Goal: Task Accomplishment & Management: Manage account settings

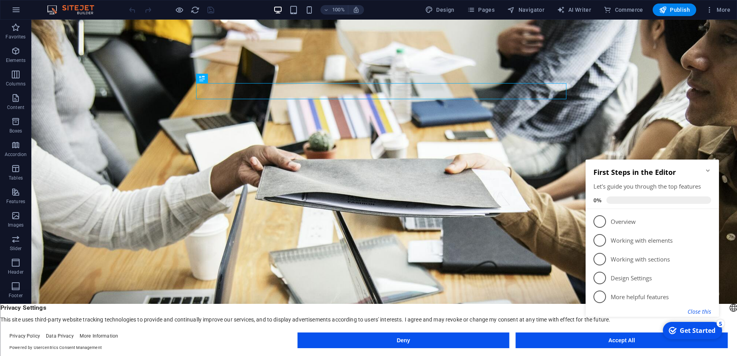
click at [695, 311] on button "Close this" at bounding box center [700, 311] width 24 height 7
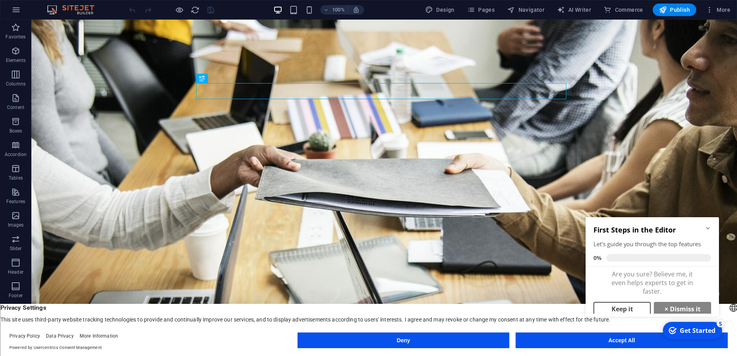
click at [620, 309] on link "Keep it" at bounding box center [621, 309] width 57 height 14
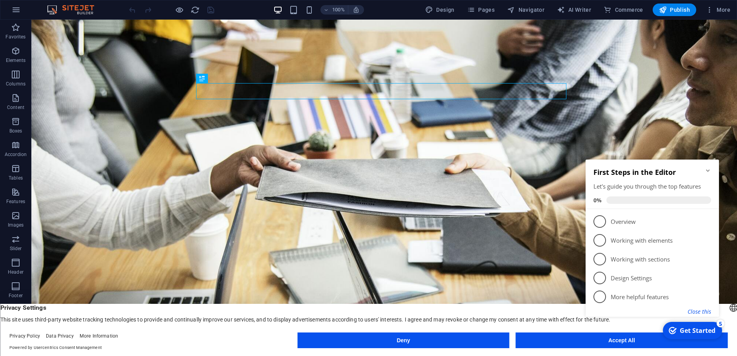
click at [699, 312] on button "Close this" at bounding box center [700, 311] width 24 height 7
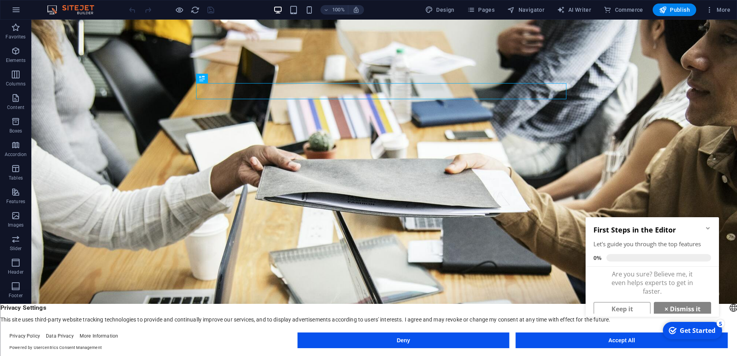
click at [627, 341] on div "checkmark Get Started 5 First Steps in the Editor Let's guide you through the t…" at bounding box center [653, 275] width 143 height 133
click at [604, 339] on div "checkmark Get Started 5 First Steps in the Editor Let's guide you through the t…" at bounding box center [653, 275] width 143 height 133
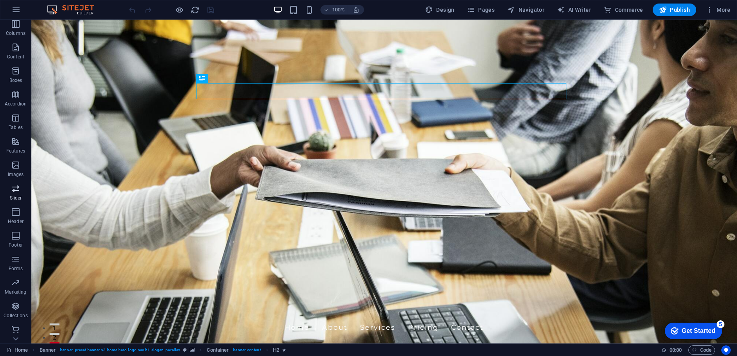
scroll to position [53, 0]
click at [14, 325] on icon "button" at bounding box center [15, 327] width 9 height 9
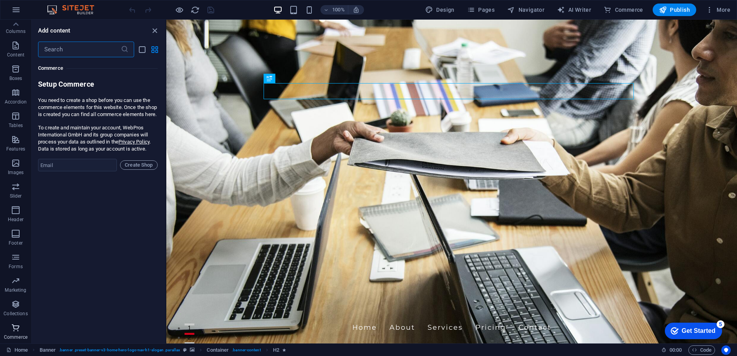
scroll to position [7558, 0]
click at [14, 257] on icon "button" at bounding box center [15, 257] width 9 height 9
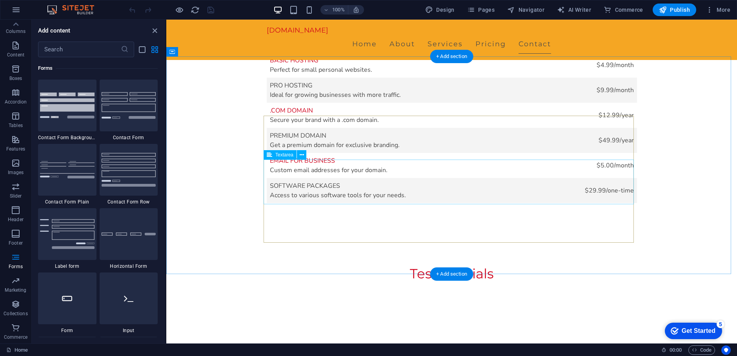
scroll to position [1490, 0]
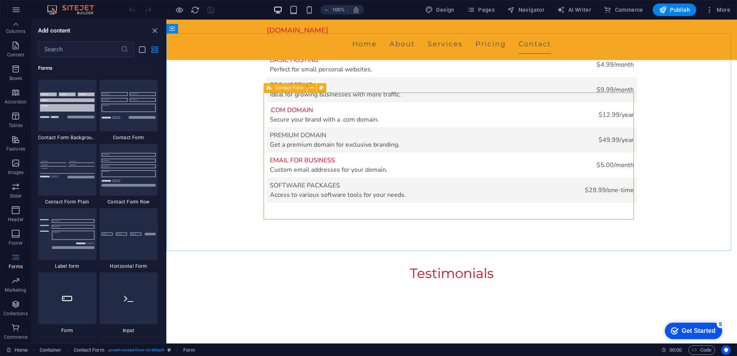
click at [272, 88] on div "Contact Form" at bounding box center [285, 87] width 43 height 9
click at [312, 87] on icon at bounding box center [311, 88] width 4 height 8
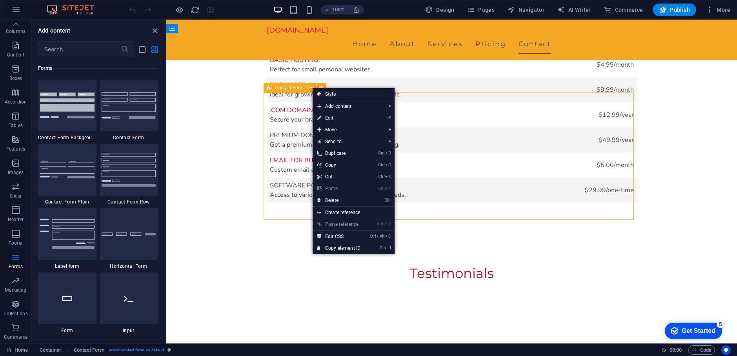
click at [285, 89] on span "Contact Form" at bounding box center [289, 88] width 29 height 5
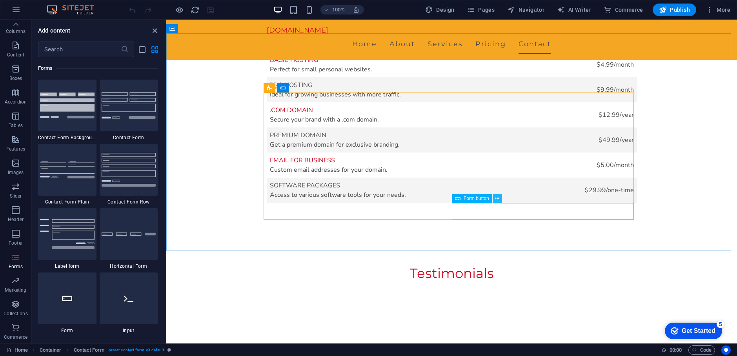
click at [495, 200] on icon at bounding box center [497, 199] width 4 height 8
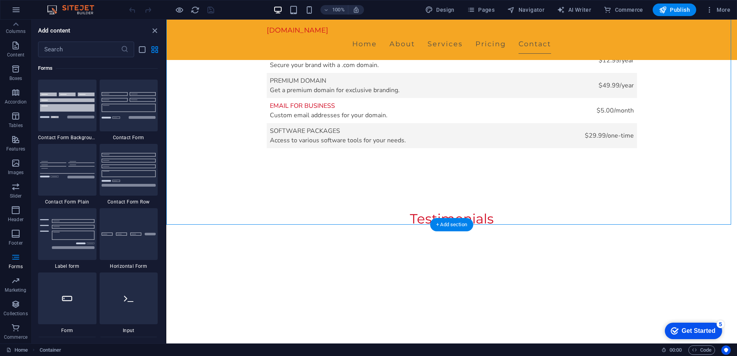
scroll to position [1546, 0]
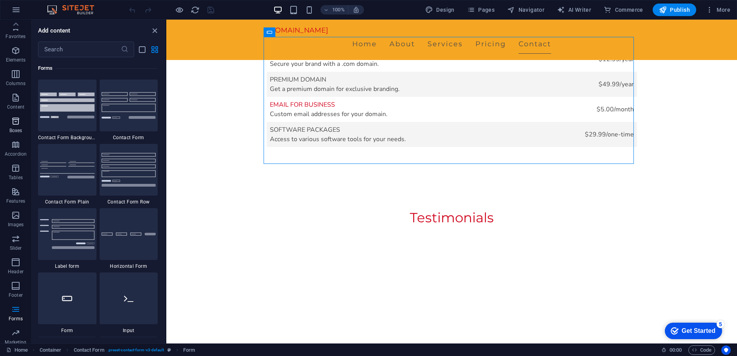
scroll to position [0, 0]
click at [16, 53] on icon "button" at bounding box center [15, 50] width 9 height 9
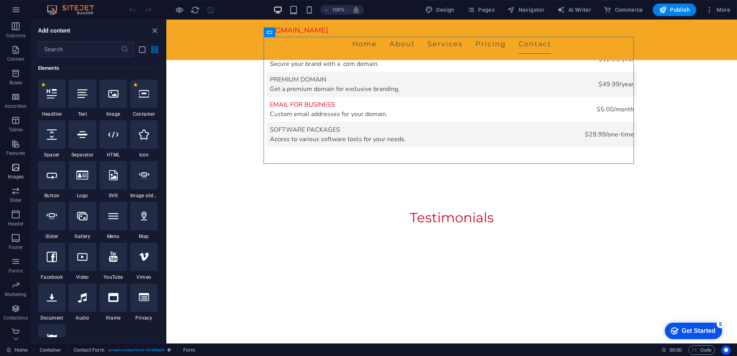
scroll to position [53, 0]
click at [16, 315] on p "Collections" at bounding box center [16, 314] width 24 height 6
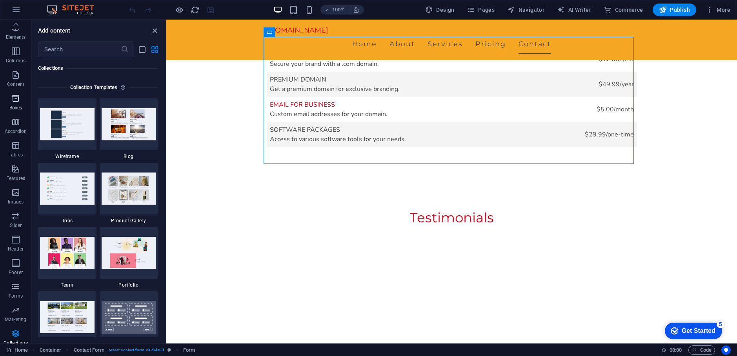
scroll to position [0, 0]
click at [16, 32] on icon "button" at bounding box center [15, 27] width 9 height 9
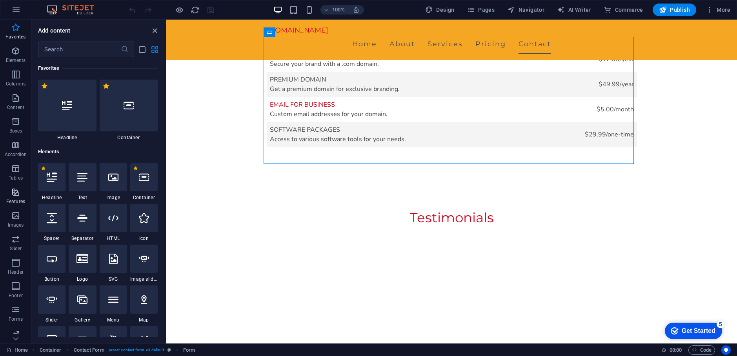
click at [14, 203] on p "Features" at bounding box center [15, 201] width 19 height 6
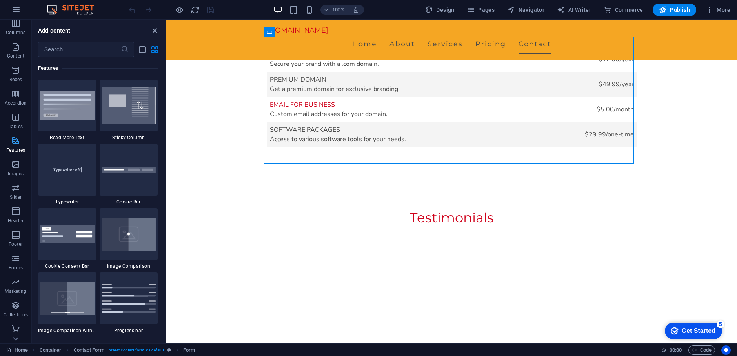
scroll to position [53, 0]
click at [700, 335] on div "Get Started" at bounding box center [699, 331] width 34 height 7
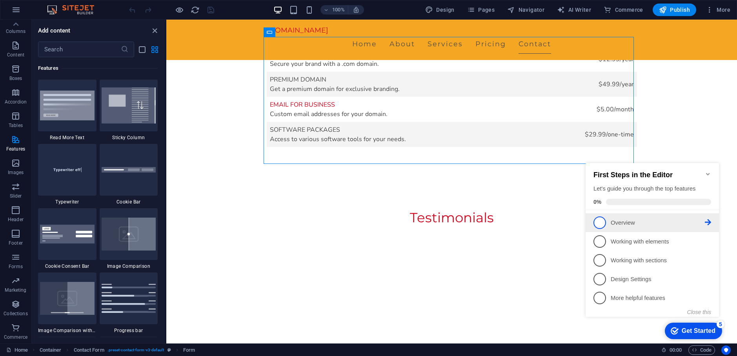
click at [638, 223] on p "Overview - incomplete" at bounding box center [658, 223] width 94 height 8
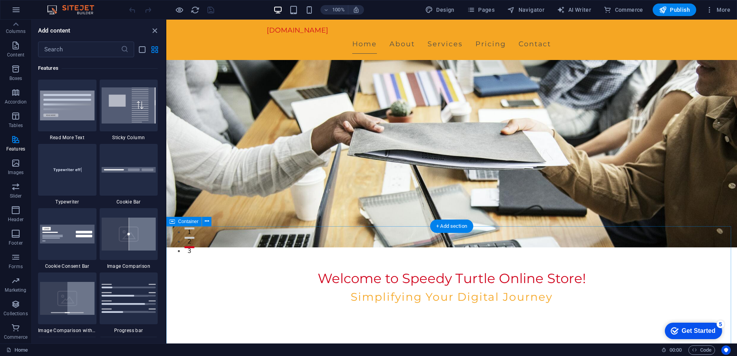
scroll to position [0, 0]
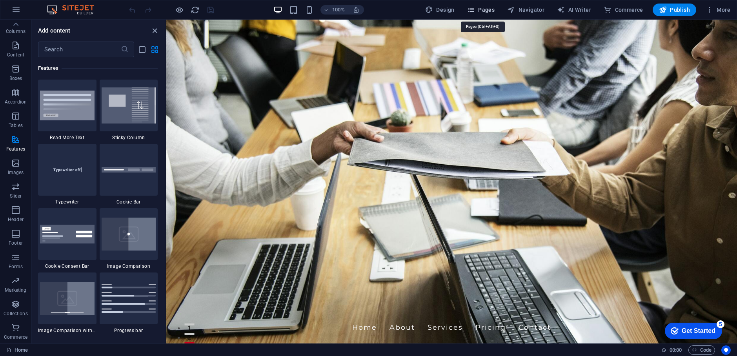
click at [482, 10] on span "Pages" at bounding box center [480, 10] width 27 height 8
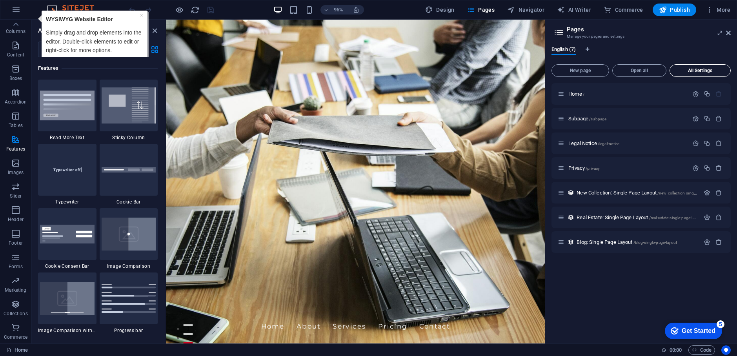
click at [699, 71] on span "All Settings" at bounding box center [700, 70] width 54 height 5
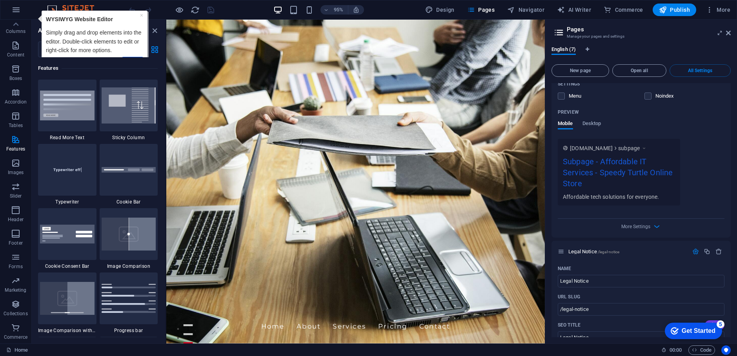
scroll to position [549, 0]
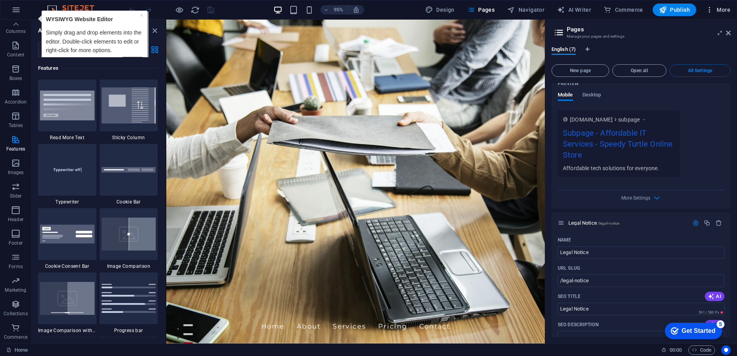
click at [726, 13] on span "More" at bounding box center [718, 10] width 25 height 8
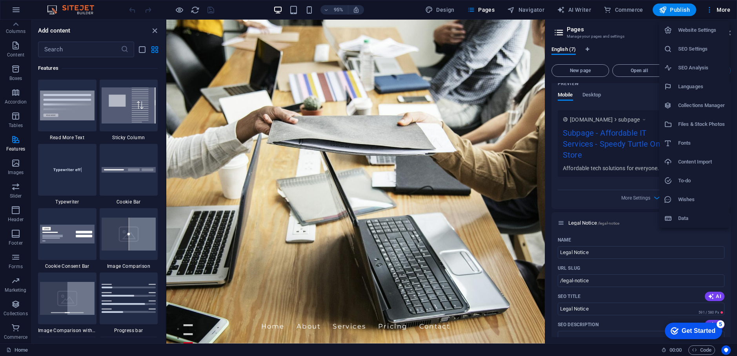
click at [709, 28] on h6 "Website Settings" at bounding box center [701, 29] width 47 height 9
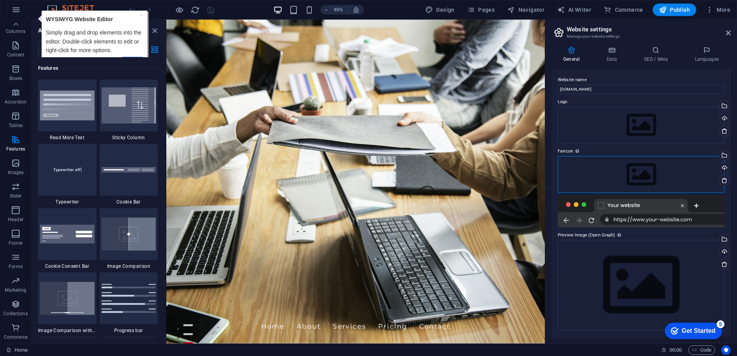
click at [691, 163] on div "Drag files here, click to choose files or select files from Files or our free s…" at bounding box center [641, 174] width 167 height 37
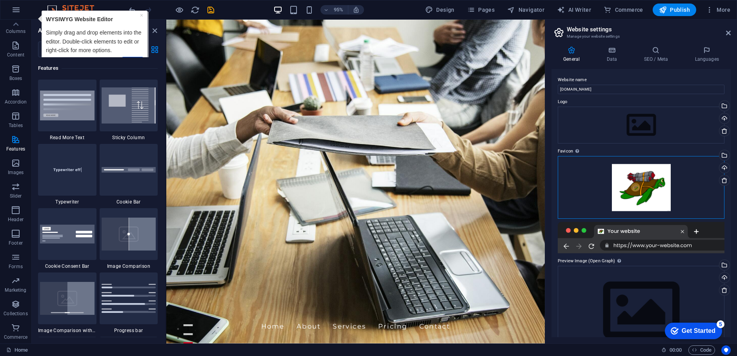
click at [693, 181] on div "Drag files here, click to choose files or select files from Files or our free s…" at bounding box center [641, 187] width 167 height 63
click at [684, 122] on div "Drag files here, click to choose files or select files from Files or our free s…" at bounding box center [641, 125] width 167 height 37
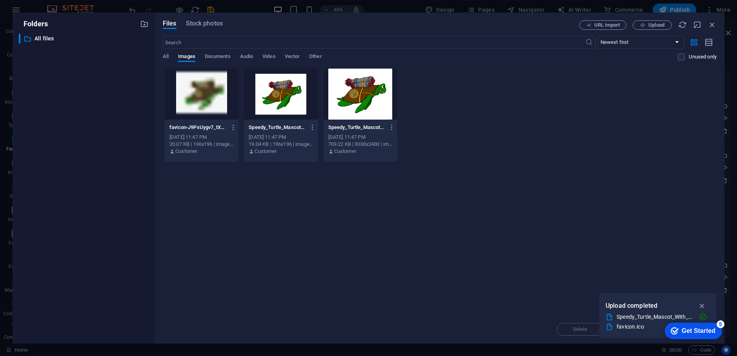
click at [278, 91] on div at bounding box center [281, 94] width 74 height 51
click at [283, 95] on div "1" at bounding box center [281, 94] width 74 height 51
click at [283, 95] on div at bounding box center [281, 94] width 74 height 51
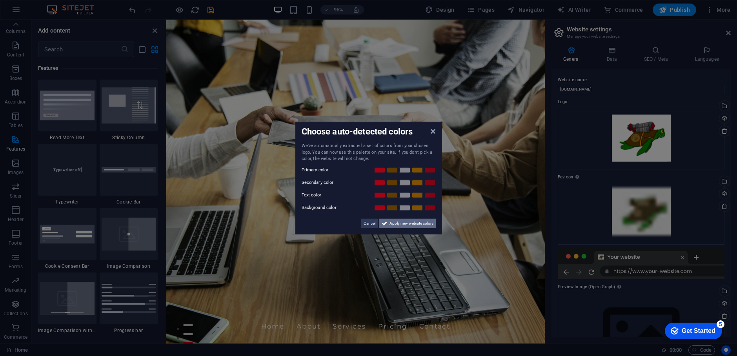
click at [411, 223] on span "Apply new website colors" at bounding box center [411, 222] width 44 height 9
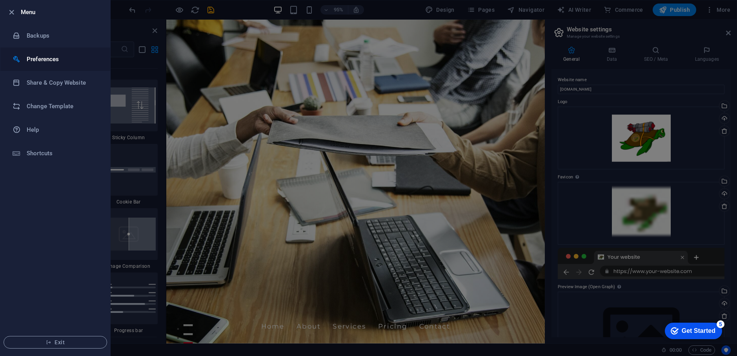
click at [49, 61] on h6 "Preferences" at bounding box center [63, 59] width 73 height 9
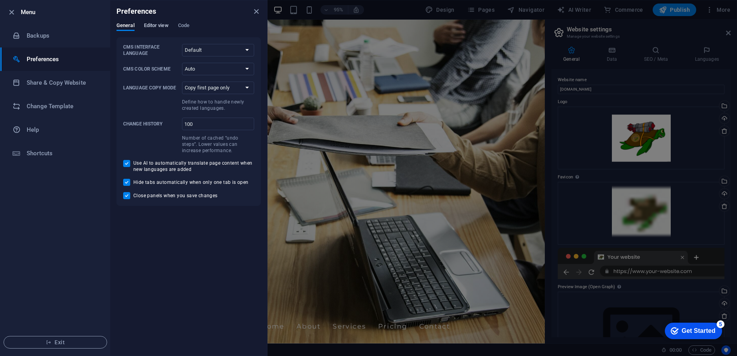
click at [156, 25] on span "Editor view" at bounding box center [156, 26] width 25 height 11
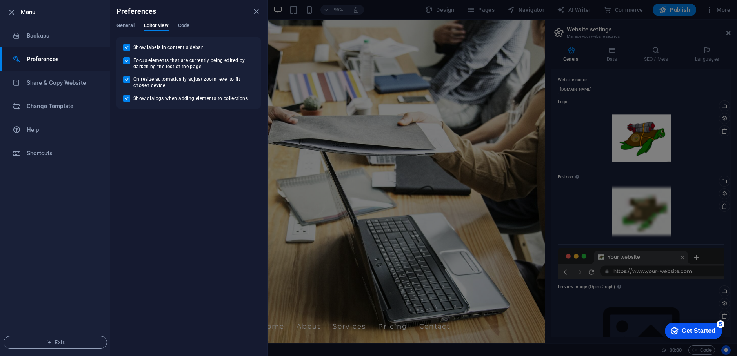
click at [192, 27] on div "General Editor view Code" at bounding box center [188, 29] width 144 height 15
click at [186, 27] on span "Code" at bounding box center [183, 26] width 11 height 11
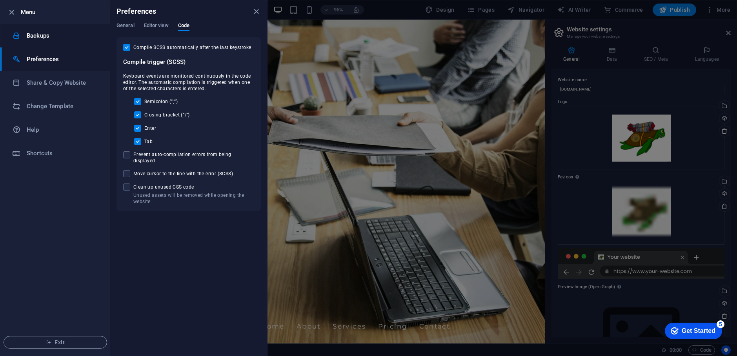
click at [37, 37] on h6 "Backups" at bounding box center [63, 35] width 73 height 9
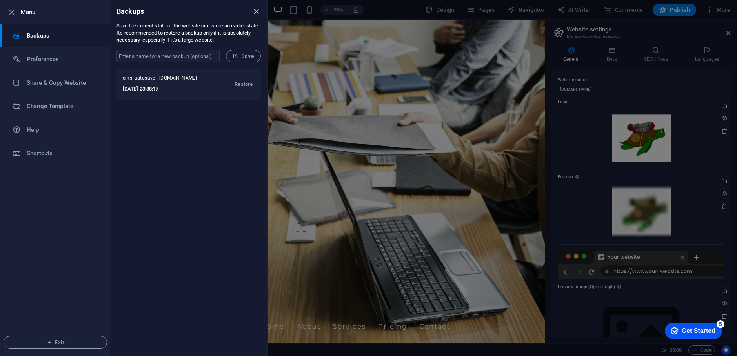
click at [255, 11] on icon "close" at bounding box center [256, 11] width 9 height 9
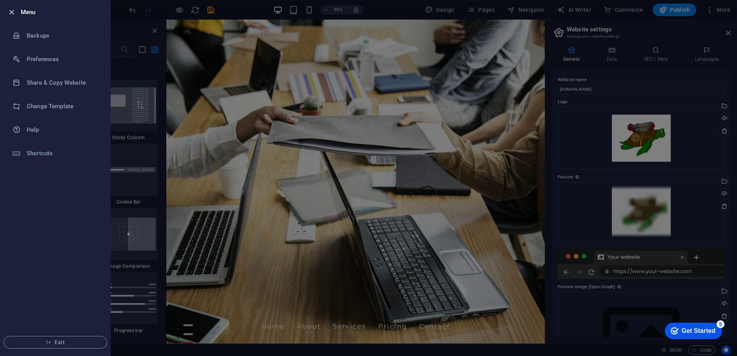
click at [13, 10] on icon "button" at bounding box center [11, 12] width 9 height 9
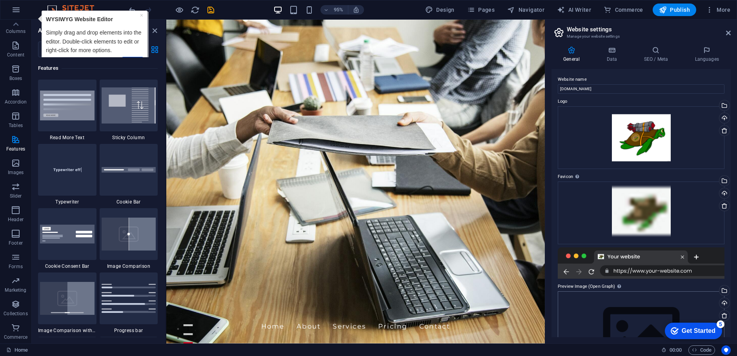
scroll to position [0, 0]
click at [730, 32] on icon at bounding box center [728, 33] width 5 height 6
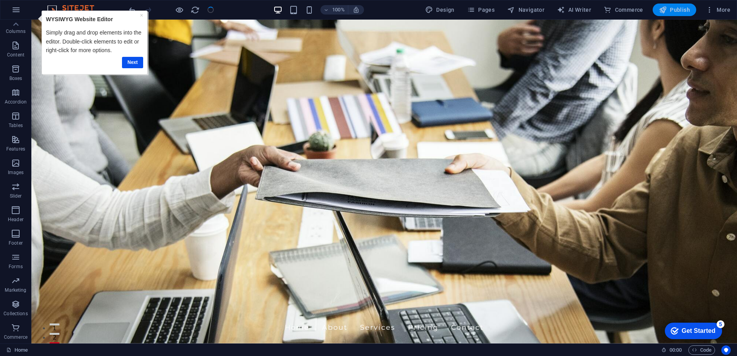
click at [130, 64] on link "Next" at bounding box center [132, 62] width 21 height 11
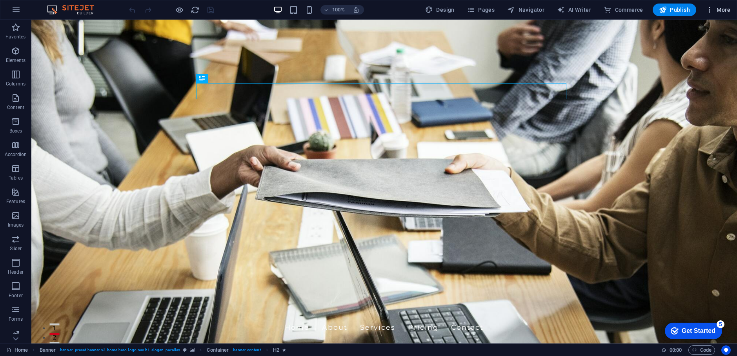
click at [0, 0] on span "More" at bounding box center [0, 0] width 0 height 0
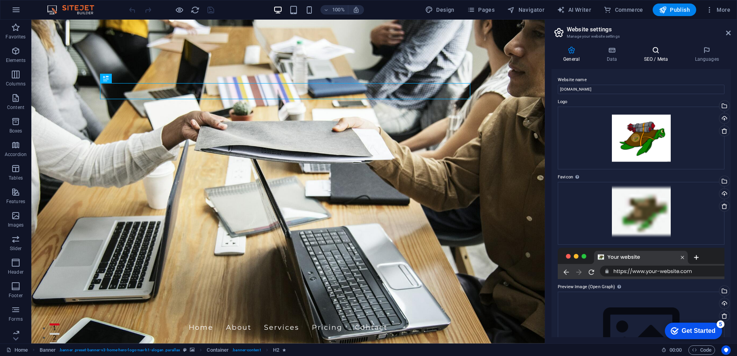
click at [651, 53] on icon at bounding box center [656, 50] width 48 height 8
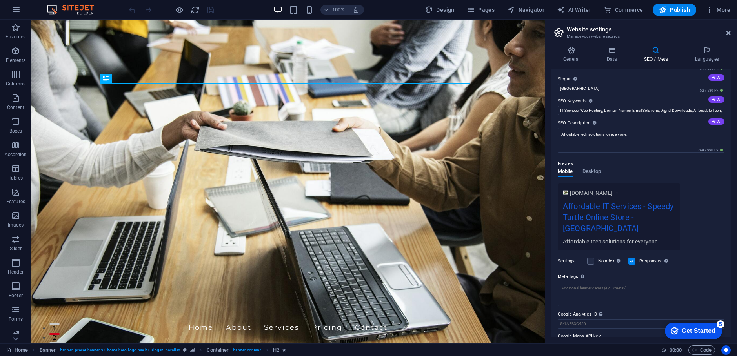
scroll to position [31, 0]
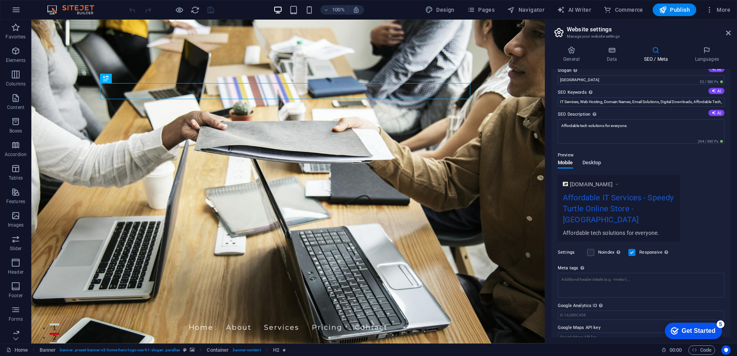
click at [588, 162] on span "Desktop" at bounding box center [591, 163] width 19 height 11
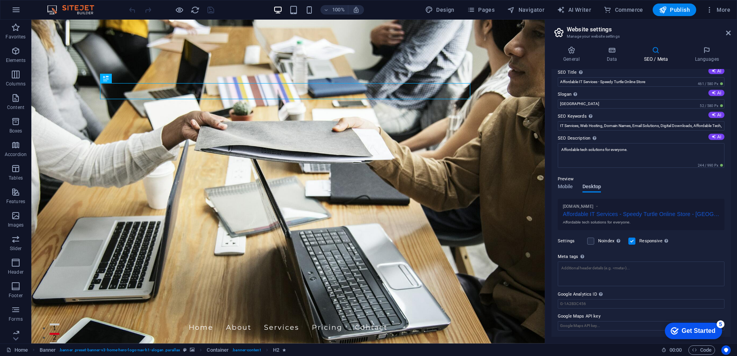
scroll to position [6, 0]
click at [565, 188] on span "Mobile" at bounding box center [565, 188] width 15 height 11
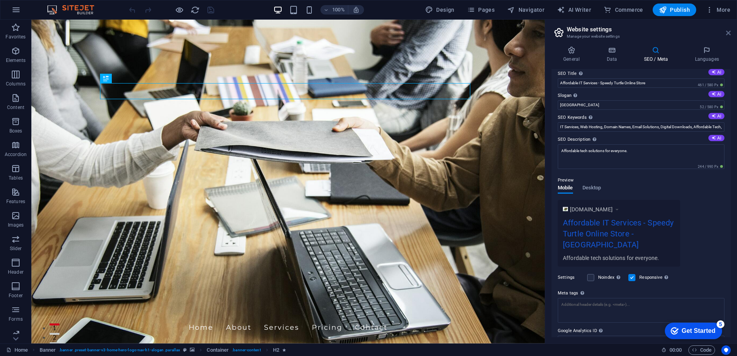
click at [726, 34] on icon at bounding box center [728, 33] width 5 height 6
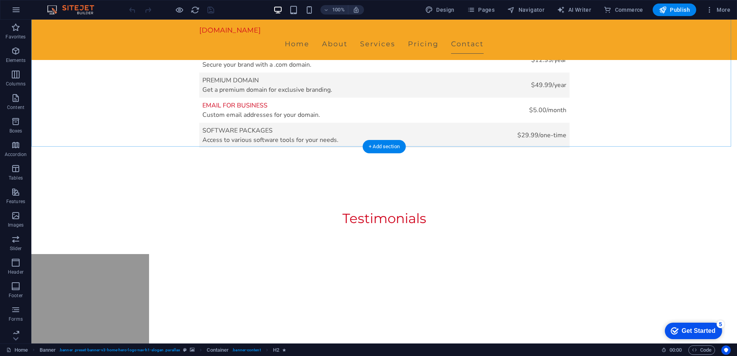
scroll to position [1562, 0]
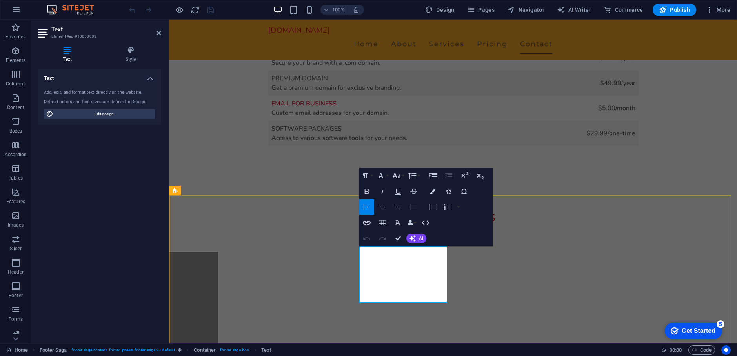
scroll to position [1554, 0]
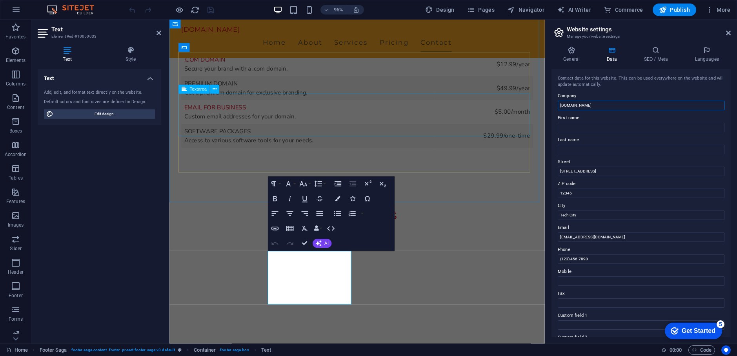
drag, startPoint x: 791, startPoint y: 126, endPoint x: 493, endPoint y: 100, distance: 299.6
click at [578, 103] on input "[DOMAIN_NAME]" at bounding box center [641, 105] width 167 height 9
click at [621, 110] on input "[DOMAIN_NAME]" at bounding box center [641, 105] width 167 height 9
drag, startPoint x: 783, startPoint y: 124, endPoint x: 714, endPoint y: 121, distance: 69.1
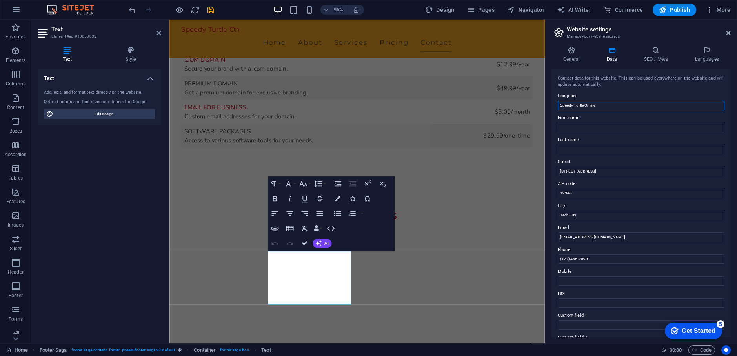
type input "Speedy Turtle Online"
type input "Rebecca"
type input "McKinstry"
type input "20 E White Mountain Blvd Ste. A5 #506"
type input "Snowflake"
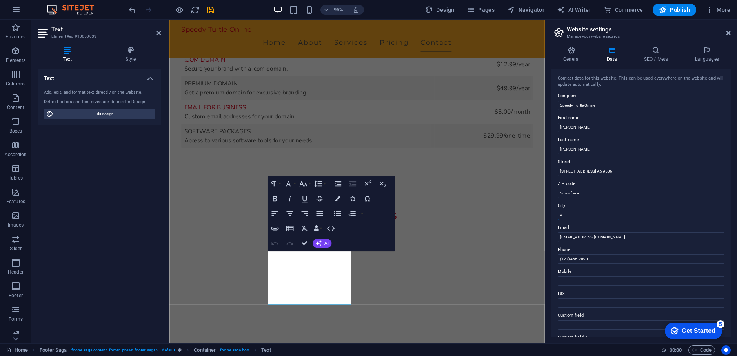
type input "A"
type input "85937"
type input "Snowflake"
type input "support@speedyturtleonline.com"
type input "8"
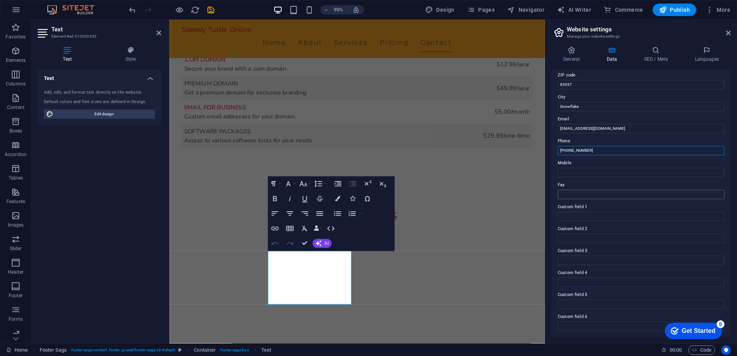
scroll to position [0, 0]
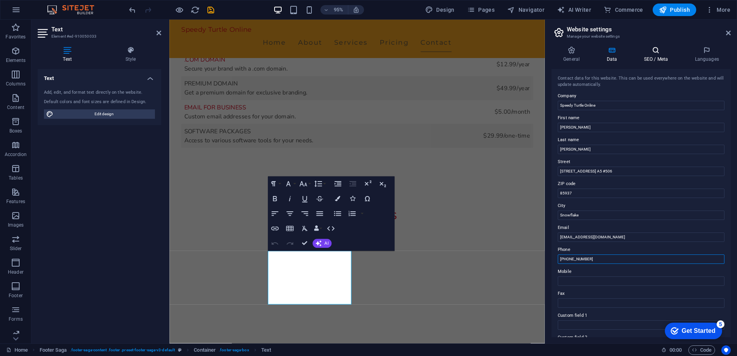
type input "(877) 460-8783"
click at [656, 53] on icon at bounding box center [656, 50] width 48 height 8
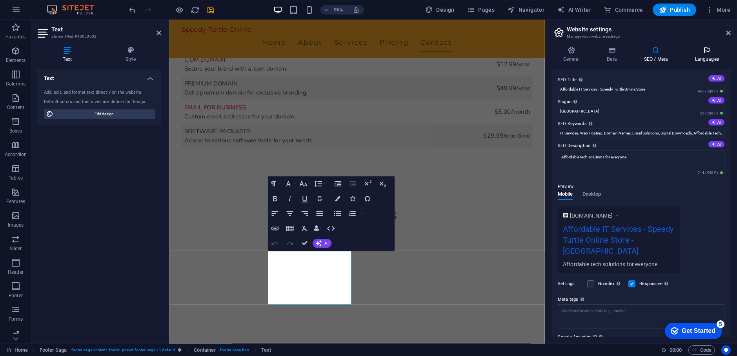
click at [698, 60] on h4 "Languages" at bounding box center [707, 54] width 48 height 16
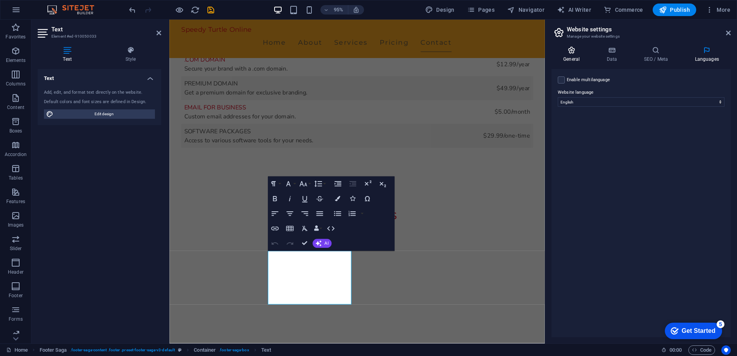
click at [574, 57] on h4 "General" at bounding box center [572, 54] width 43 height 16
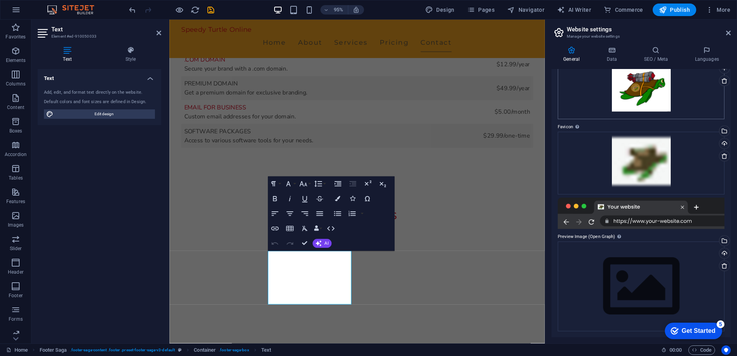
scroll to position [51, 0]
click at [616, 53] on icon at bounding box center [612, 50] width 34 height 8
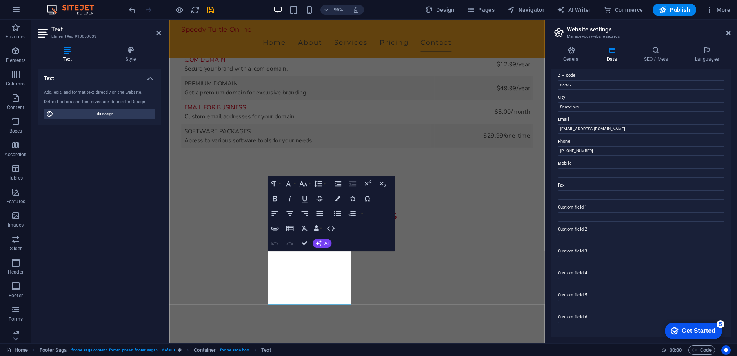
scroll to position [109, 0]
click at [566, 164] on label "Mobile" at bounding box center [641, 162] width 167 height 9
click at [566, 168] on input "Mobile" at bounding box center [641, 172] width 167 height 9
drag, startPoint x: 566, startPoint y: 164, endPoint x: 570, endPoint y: 173, distance: 10.4
click at [570, 173] on input "Mobile" at bounding box center [641, 172] width 167 height 9
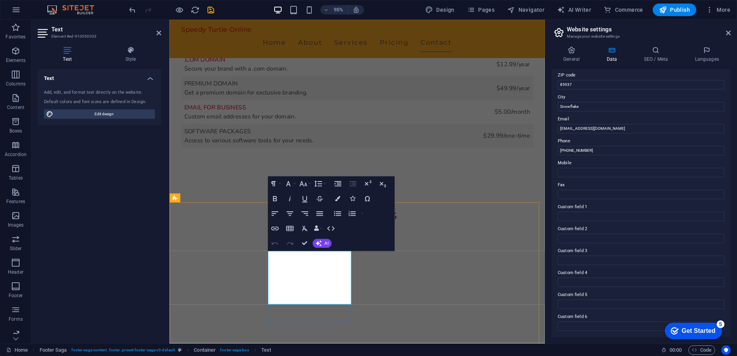
drag, startPoint x: 298, startPoint y: 307, endPoint x: 274, endPoint y: 306, distance: 24.0
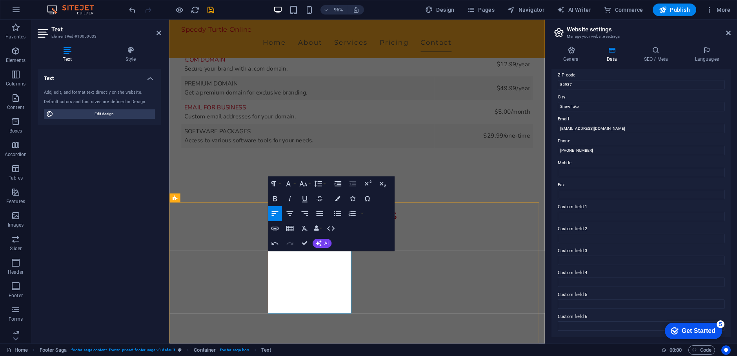
click at [320, 228] on button "Data Bindings" at bounding box center [318, 228] width 11 height 15
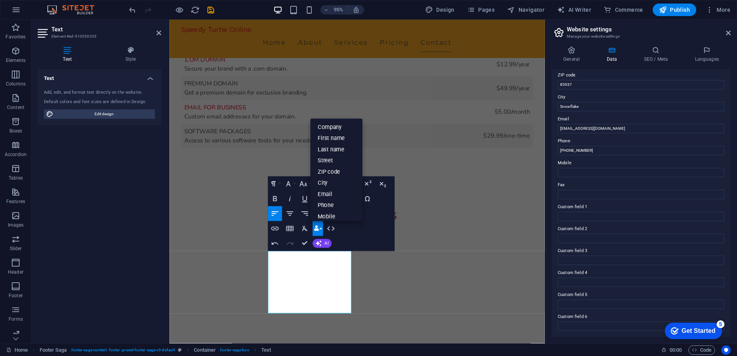
click at [320, 228] on button "Data Bindings" at bounding box center [318, 228] width 11 height 15
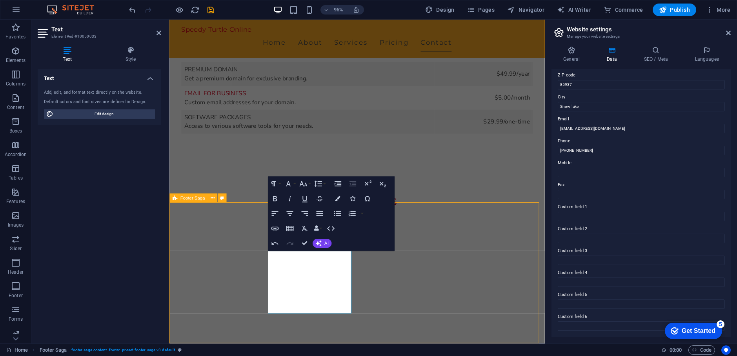
scroll to position [1545, 0]
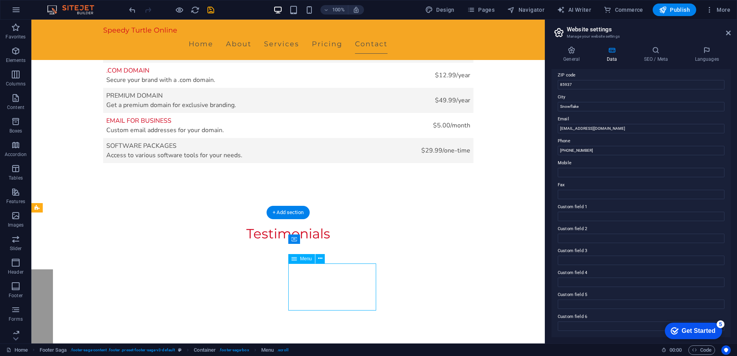
select select
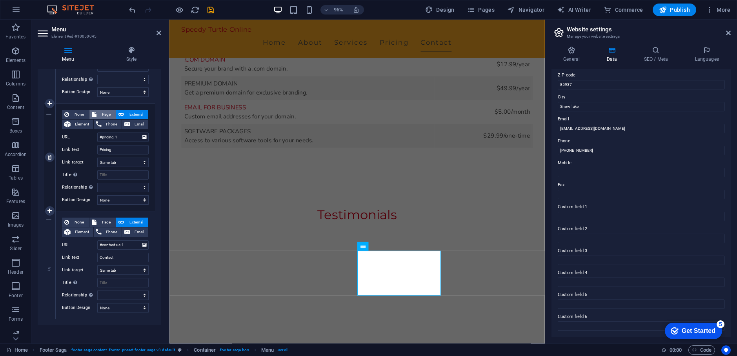
scroll to position [367, 0]
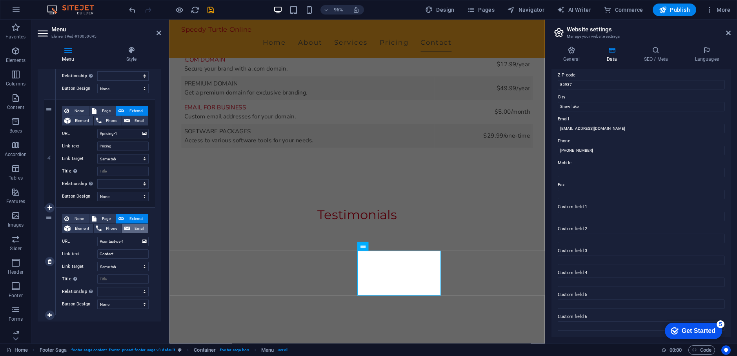
click at [133, 227] on span "Email" at bounding box center [139, 228] width 13 height 9
select select
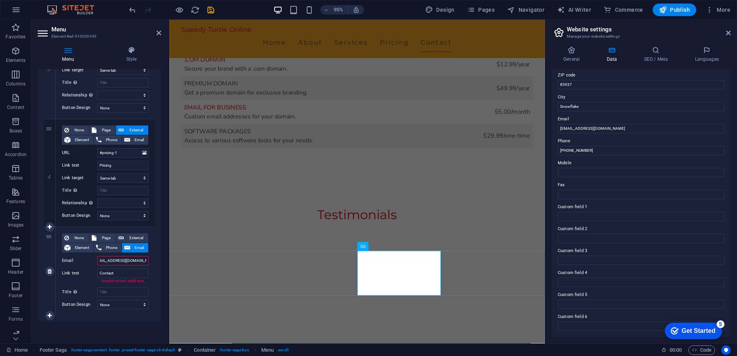
scroll to position [0, 9]
type input "support@speedyturtleonline.co"
select select
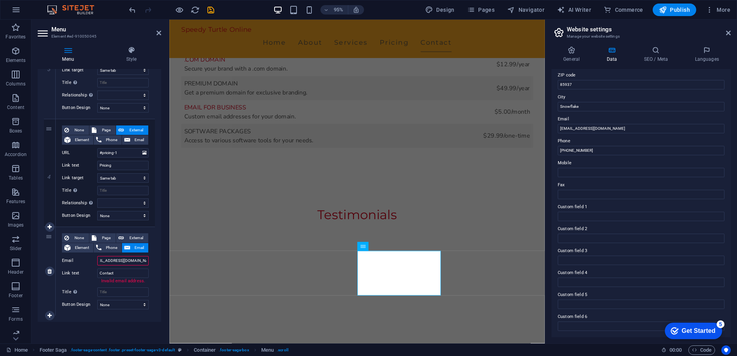
select select
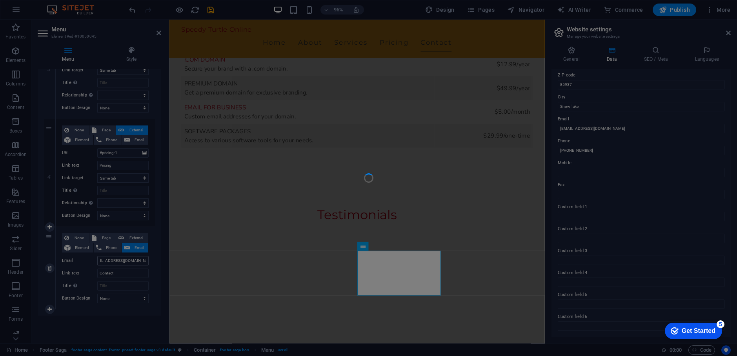
scroll to position [0, 0]
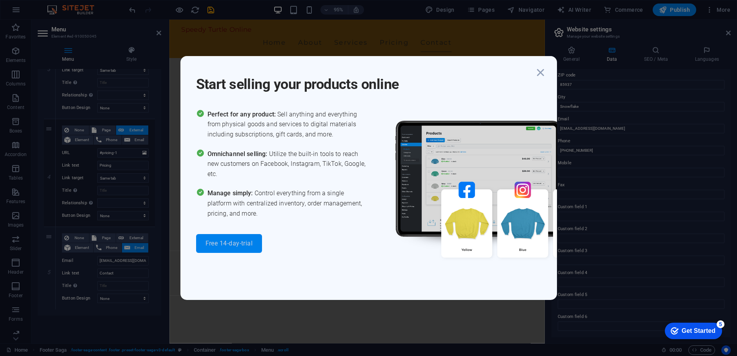
click at [237, 242] on span "Free 14-day-trial" at bounding box center [229, 243] width 47 height 6
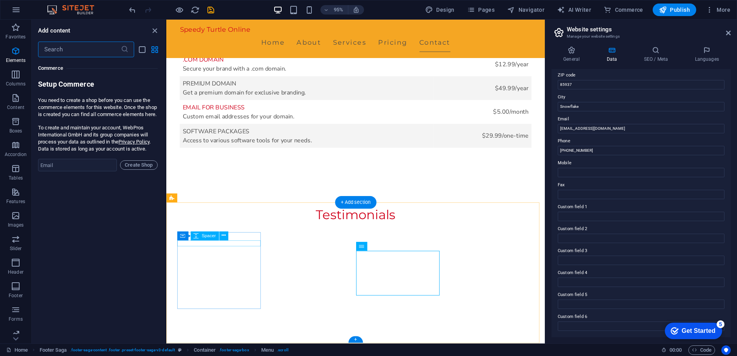
scroll to position [7558, 0]
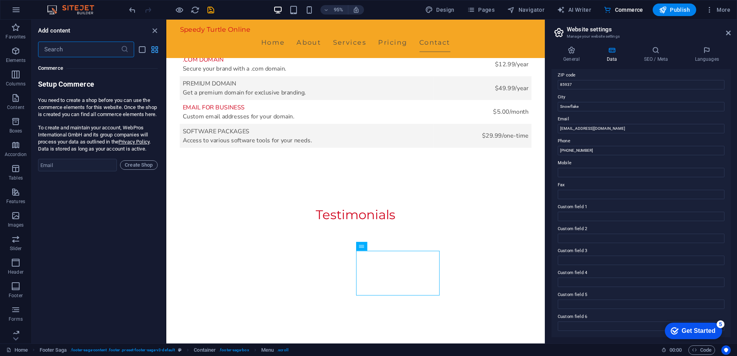
click at [156, 51] on icon "grid-view" at bounding box center [154, 49] width 9 height 9
select select
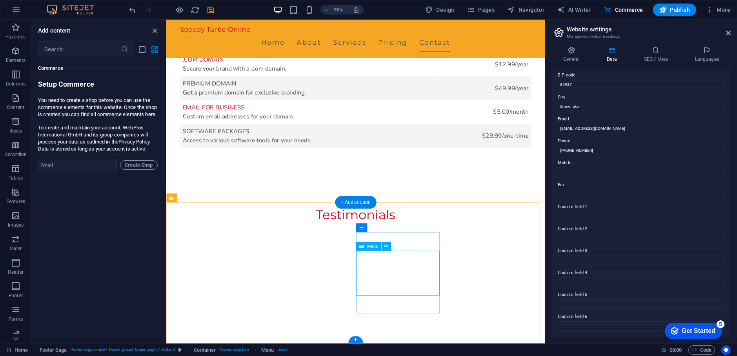
select select
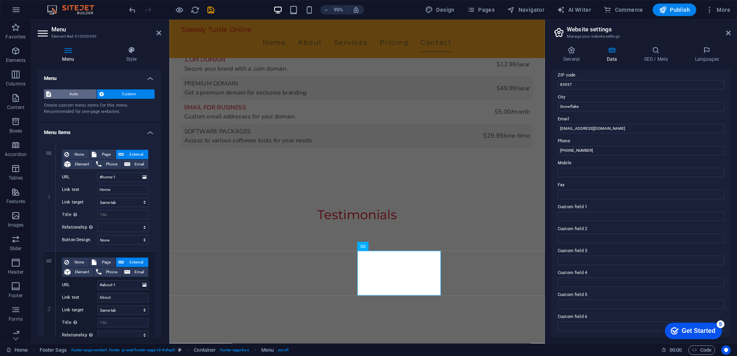
click at [70, 93] on span "Auto" at bounding box center [73, 93] width 41 height 9
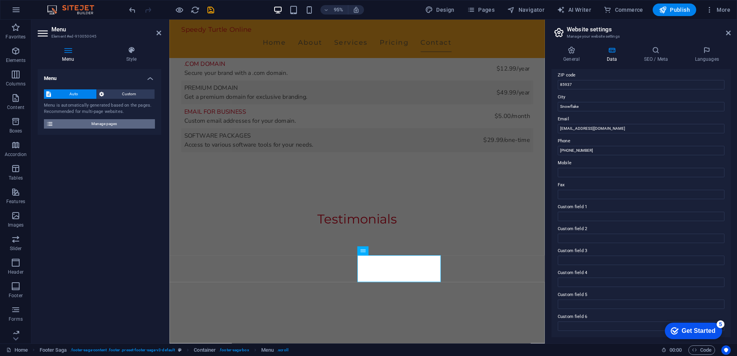
click at [112, 127] on span "Manage pages" at bounding box center [104, 123] width 97 height 9
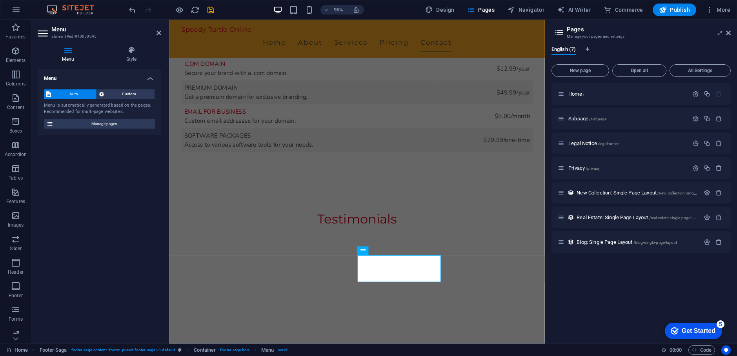
click at [73, 94] on span "Auto" at bounding box center [73, 93] width 41 height 9
click at [120, 95] on span "Custom" at bounding box center [129, 93] width 46 height 9
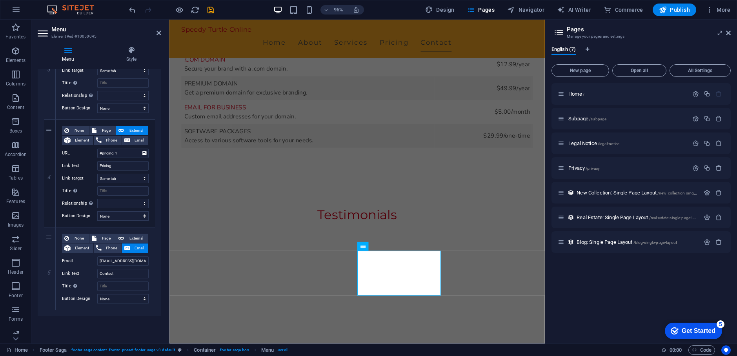
scroll to position [348, 0]
click at [84, 248] on span "Element" at bounding box center [82, 247] width 18 height 9
select select
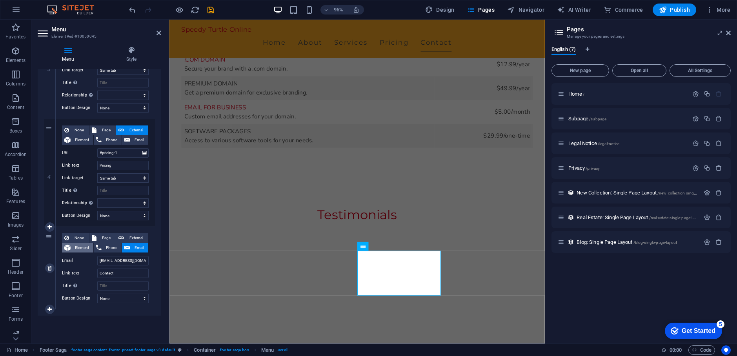
select select
click at [138, 251] on span "Email" at bounding box center [139, 247] width 13 height 9
select select
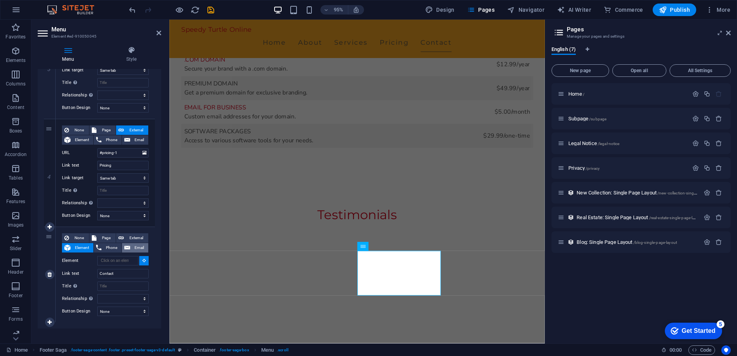
select select
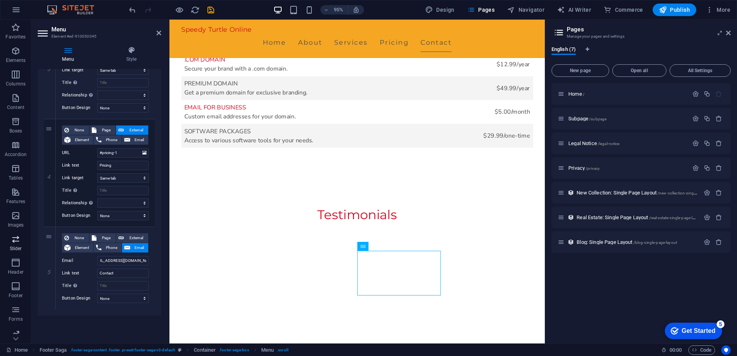
scroll to position [0, 0]
click at [212, 35] on icon "save" at bounding box center [198, 47] width 370 height 25
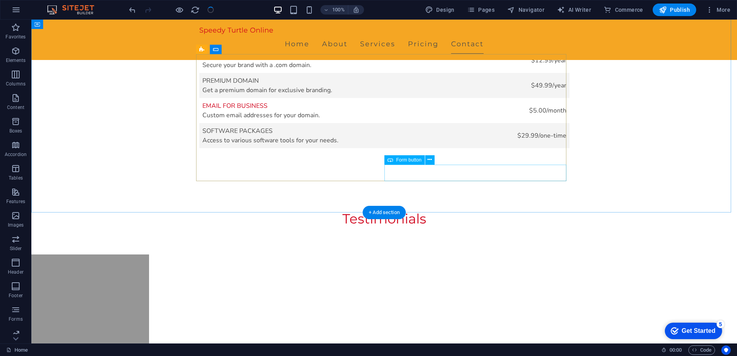
click at [430, 161] on icon at bounding box center [430, 160] width 4 height 8
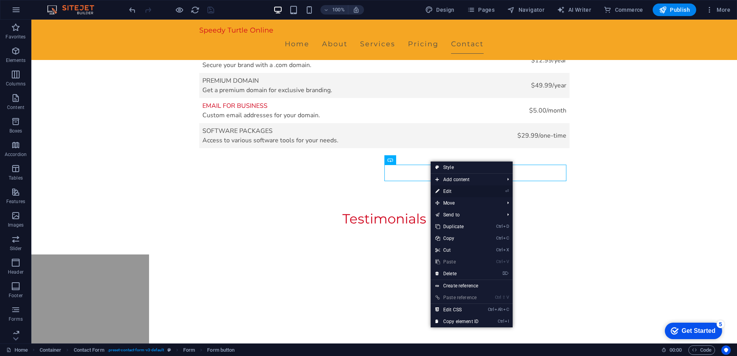
click at [462, 191] on link "⏎ Edit" at bounding box center [457, 192] width 53 height 12
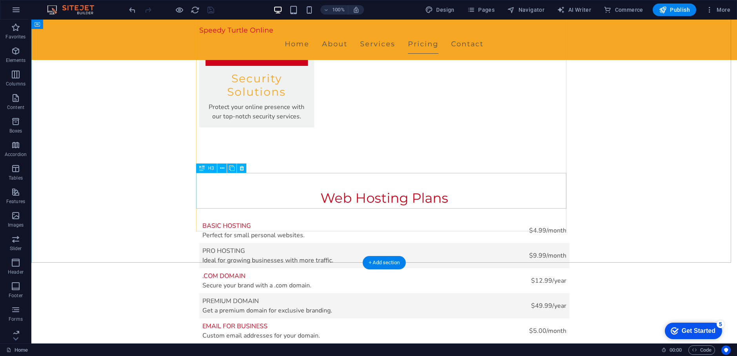
scroll to position [1388, 0]
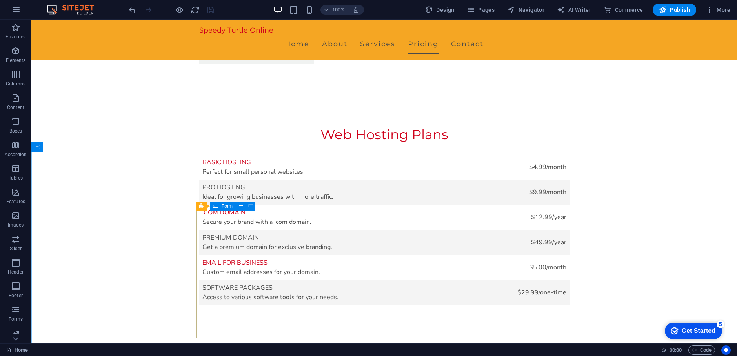
click at [219, 207] on div "Form" at bounding box center [223, 206] width 26 height 9
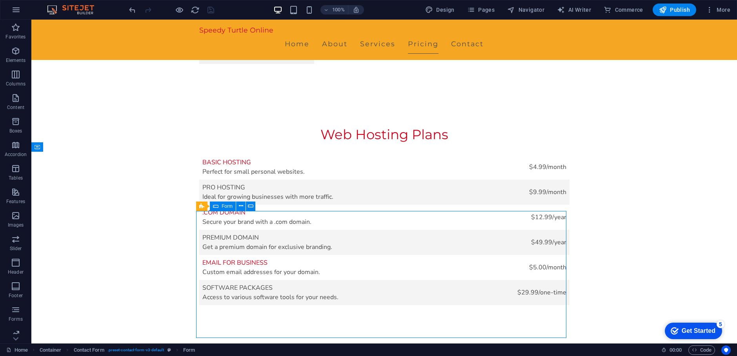
click at [223, 205] on span "Form" at bounding box center [227, 206] width 11 height 5
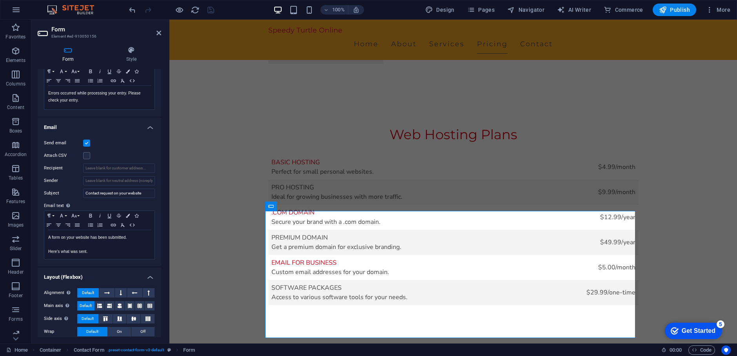
scroll to position [157, 0]
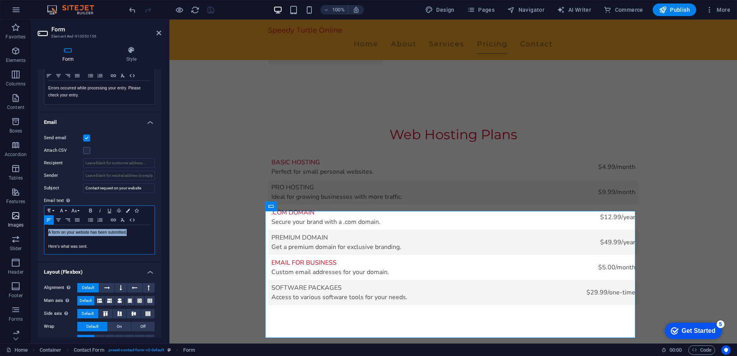
drag, startPoint x: 127, startPoint y: 234, endPoint x: 15, endPoint y: 226, distance: 112.9
click at [15, 226] on section "Favorites Elements Columns Content Boxes Accordion Tables Features Images Slide…" at bounding box center [368, 182] width 737 height 324
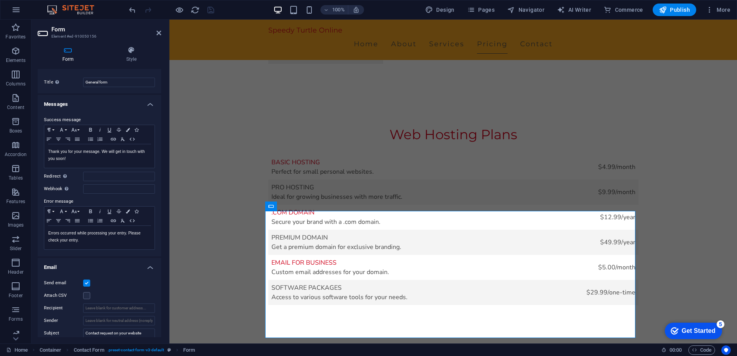
scroll to position [0, 0]
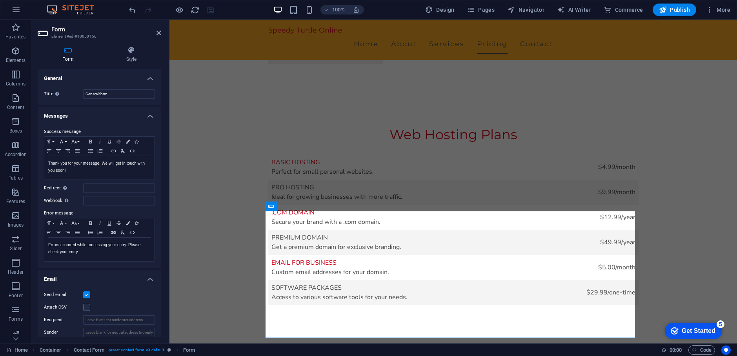
click at [83, 282] on h4 "Email" at bounding box center [100, 277] width 124 height 14
click at [83, 282] on h4 "Email" at bounding box center [100, 279] width 124 height 19
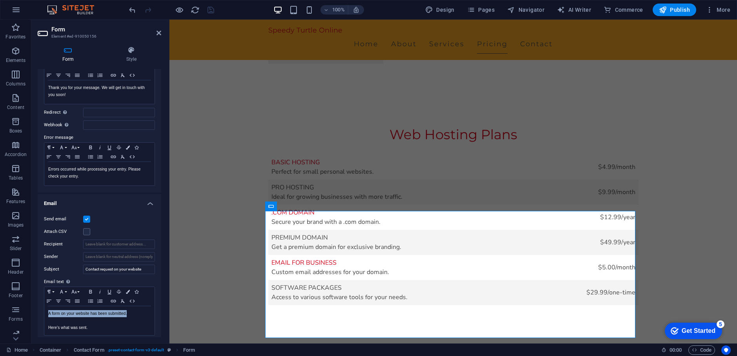
scroll to position [78, 0]
click at [146, 268] on input "Contact request on your website" at bounding box center [119, 266] width 72 height 9
type input "Contact request"
click at [112, 242] on input "Recipient" at bounding box center [119, 241] width 72 height 9
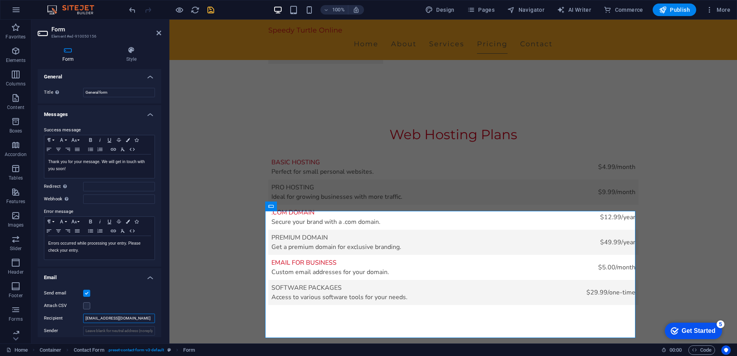
scroll to position [0, 0]
type input "support@speedyturtleonline.com"
click at [159, 33] on icon at bounding box center [158, 33] width 5 height 6
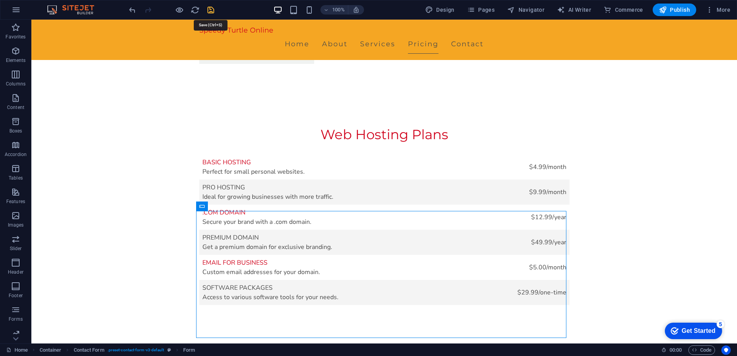
click at [208, 11] on icon "save" at bounding box center [210, 9] width 9 height 9
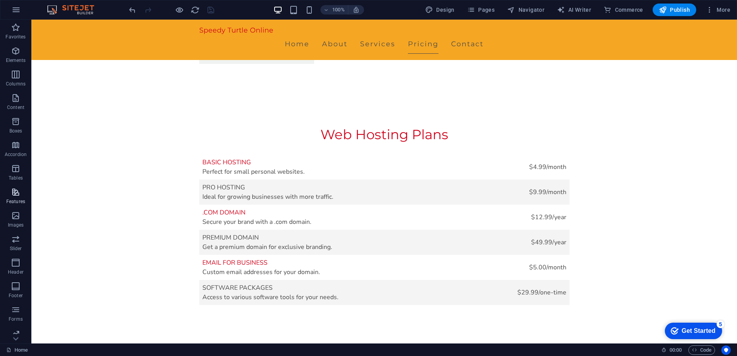
click at [22, 193] on span "Features" at bounding box center [15, 196] width 31 height 19
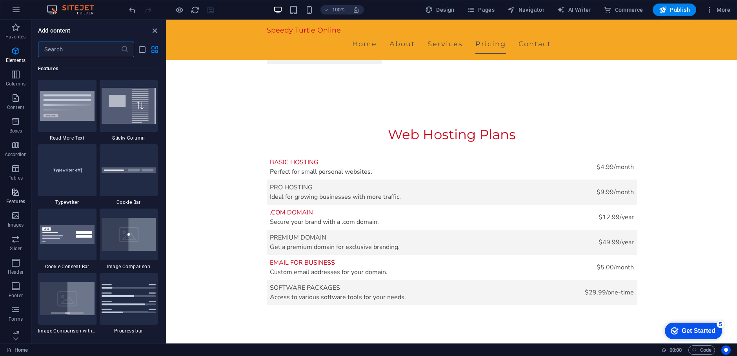
scroll to position [3057, 0]
click at [18, 100] on icon "button" at bounding box center [15, 97] width 9 height 9
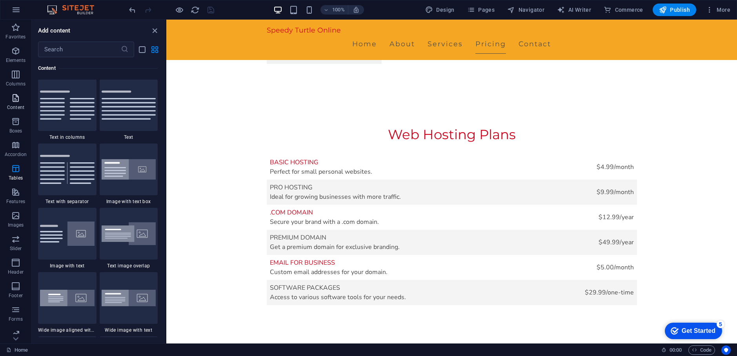
scroll to position [1372, 0]
click at [24, 57] on p "Elements" at bounding box center [16, 60] width 20 height 6
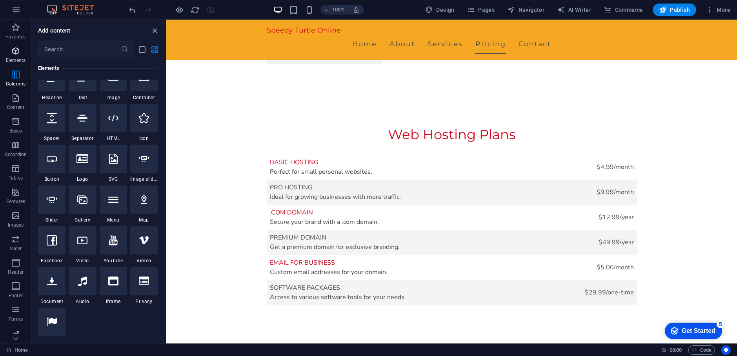
scroll to position [84, 0]
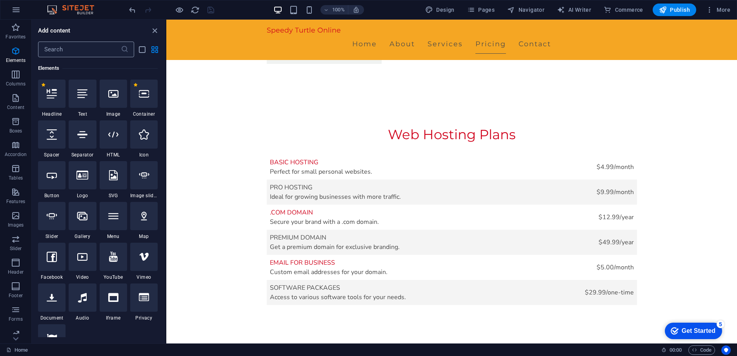
click at [70, 48] on input "text" at bounding box center [79, 50] width 83 height 16
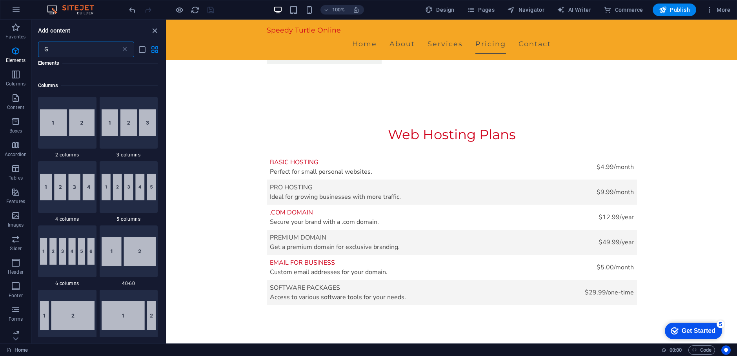
scroll to position [0, 0]
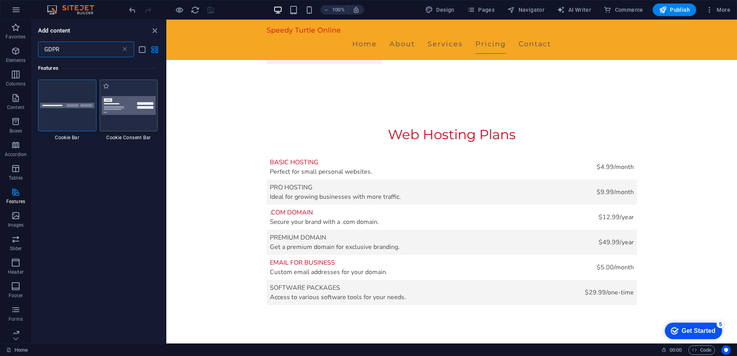
type input "GDPR"
click at [114, 122] on div at bounding box center [129, 106] width 58 height 52
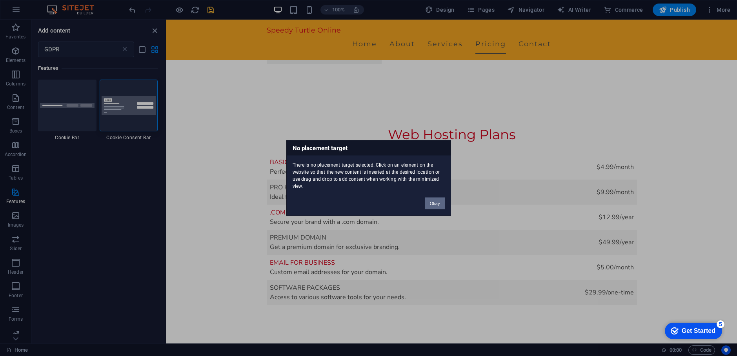
click at [428, 204] on button "Okay" at bounding box center [435, 204] width 20 height 12
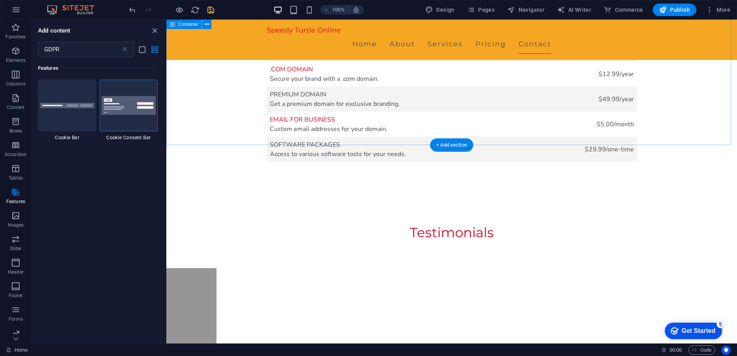
scroll to position [1562, 0]
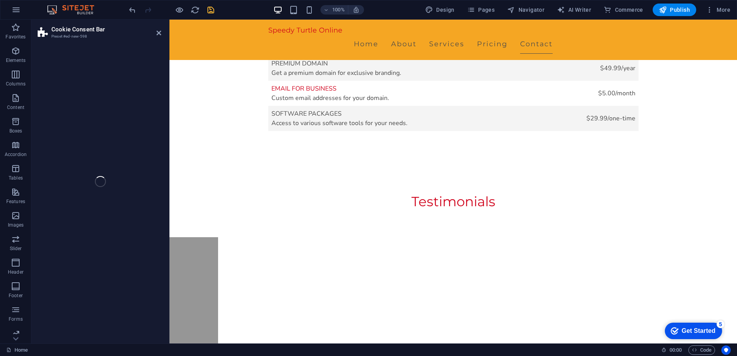
select select "rem"
select select "px"
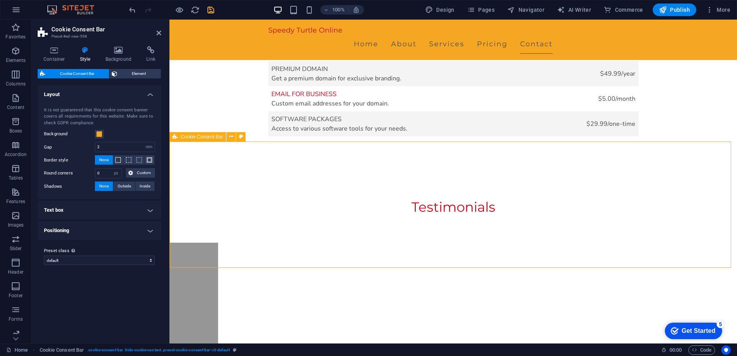
scroll to position [1531, 0]
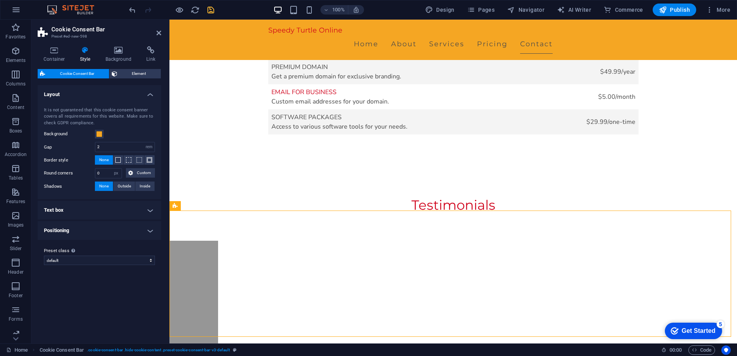
drag, startPoint x: 370, startPoint y: 243, endPoint x: 201, endPoint y: 312, distance: 182.7
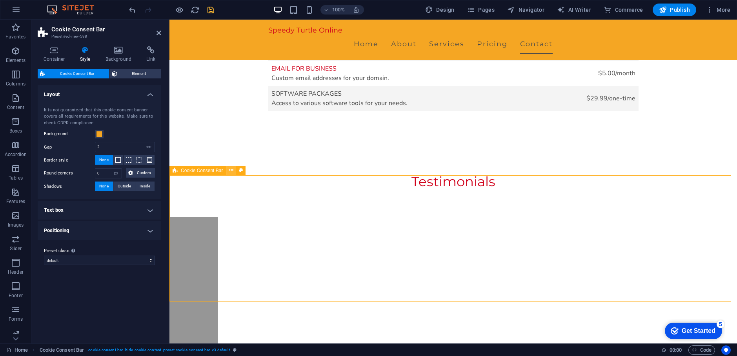
click at [231, 175] on button at bounding box center [230, 170] width 9 height 9
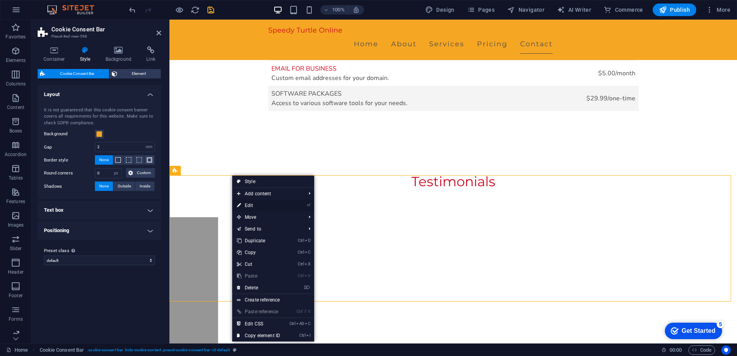
click at [264, 205] on link "⏎ Edit" at bounding box center [258, 206] width 53 height 12
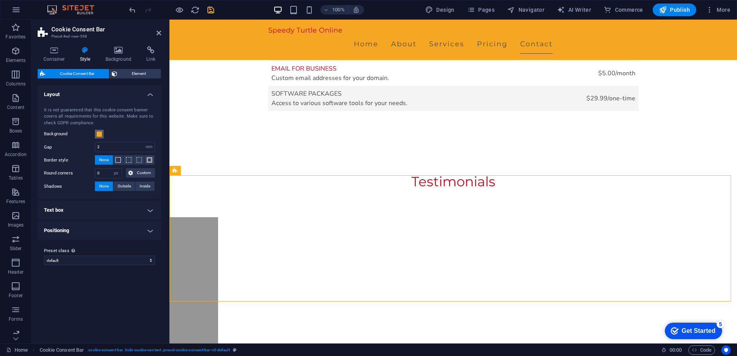
click at [100, 135] on span at bounding box center [99, 134] width 6 height 6
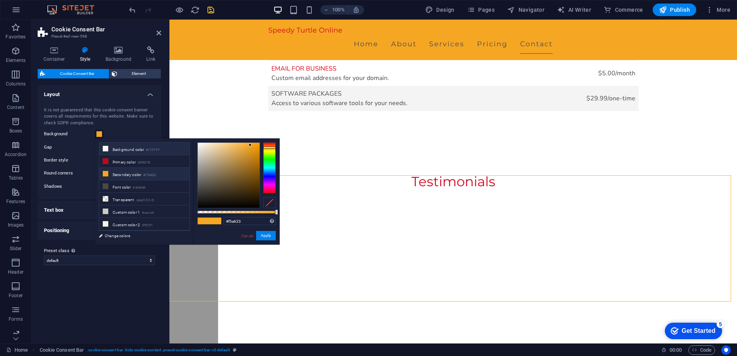
click at [133, 152] on li "Background color #FFFFFF" at bounding box center [144, 149] width 90 height 13
type input "#ffffff"
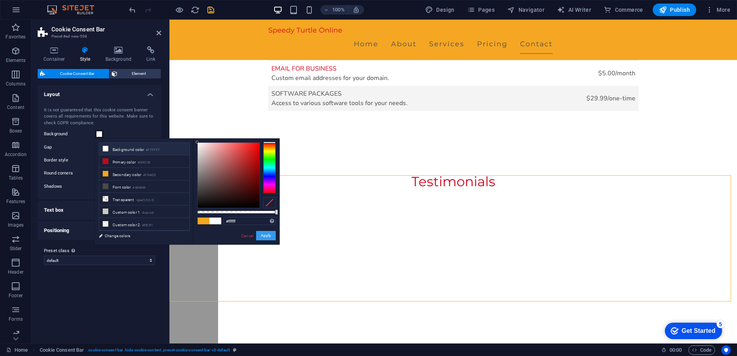
click at [264, 233] on button "Apply" at bounding box center [266, 235] width 20 height 9
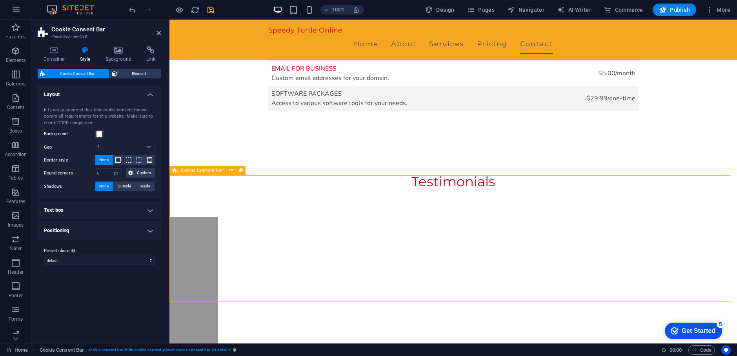
click at [175, 170] on icon at bounding box center [175, 170] width 5 height 9
click at [232, 171] on icon at bounding box center [231, 170] width 4 height 8
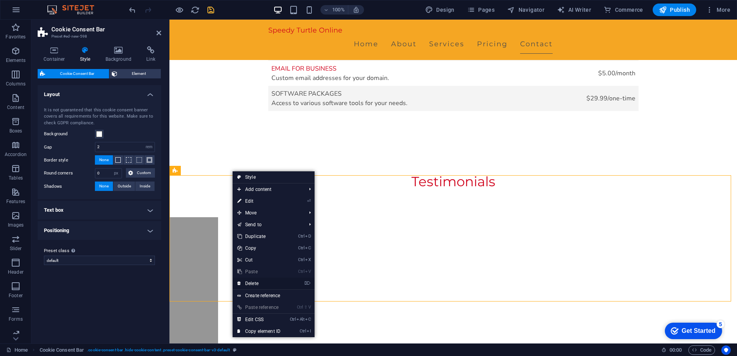
click at [259, 282] on link "⌦ Delete" at bounding box center [259, 284] width 53 height 12
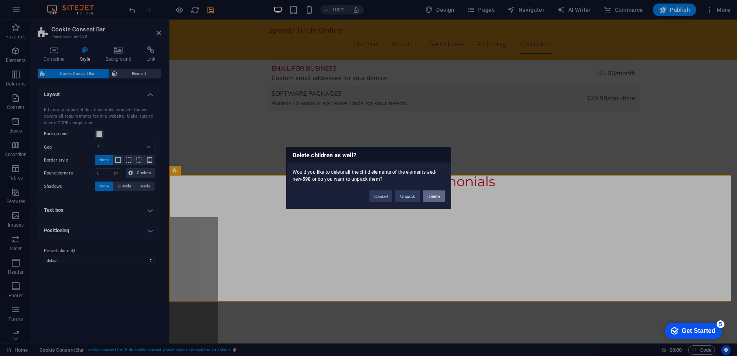
click at [439, 197] on button "Delete" at bounding box center [434, 197] width 22 height 12
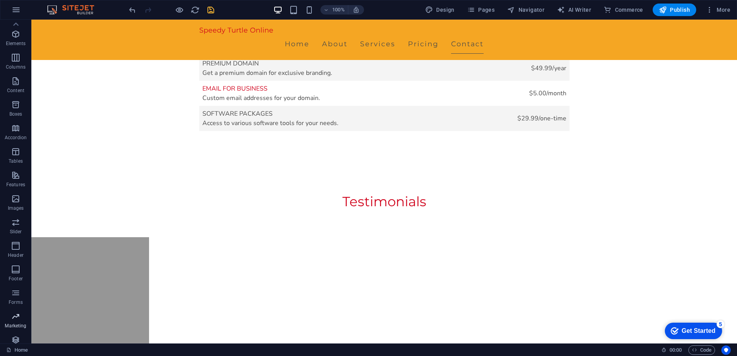
scroll to position [0, 0]
click at [15, 35] on p "Favorites" at bounding box center [15, 37] width 20 height 6
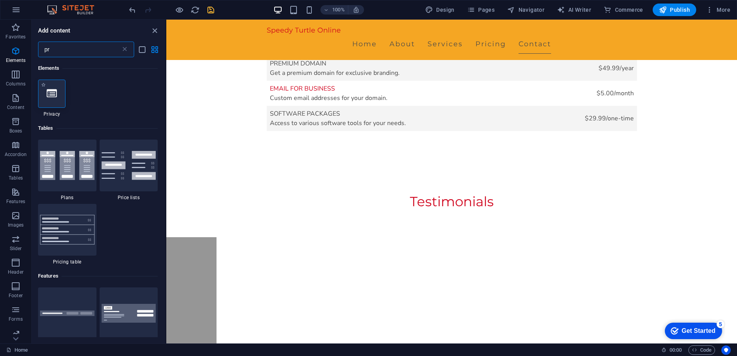
type input "pr"
click at [53, 104] on div at bounding box center [51, 94] width 27 height 28
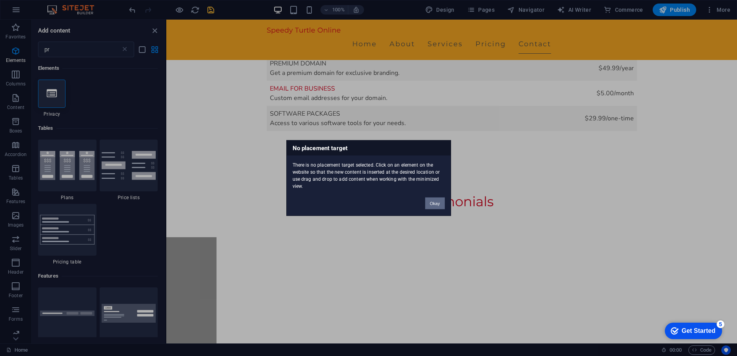
click at [437, 204] on button "Okay" at bounding box center [435, 204] width 20 height 12
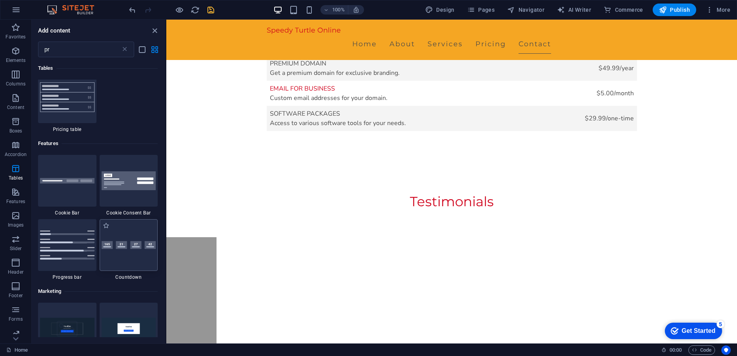
scroll to position [157, 0]
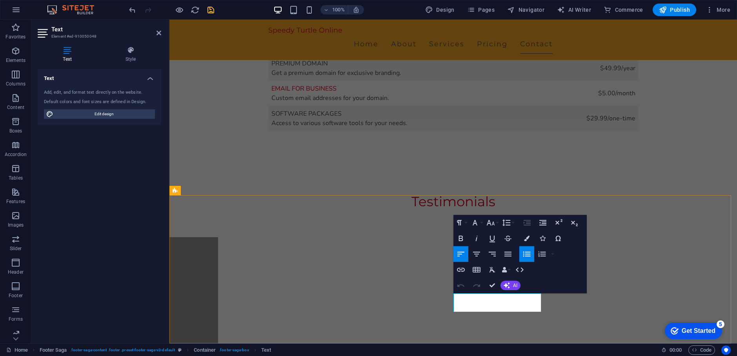
drag, startPoint x: 495, startPoint y: 309, endPoint x: 435, endPoint y: 309, distance: 60.4
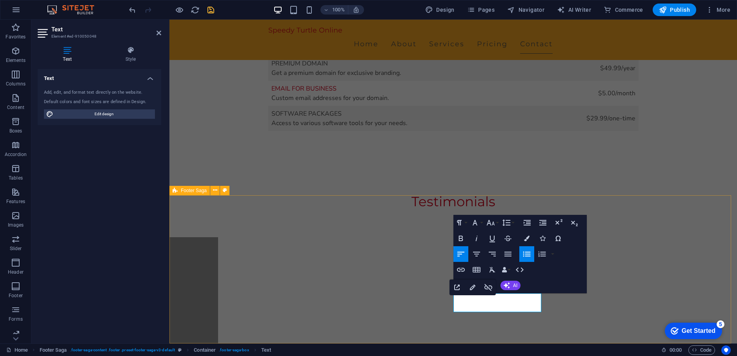
click at [460, 269] on icon "button" at bounding box center [460, 269] width 9 height 9
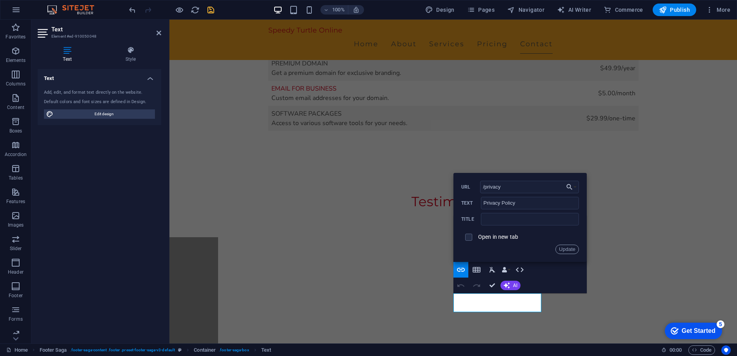
click at [496, 235] on label "Open in new tab" at bounding box center [498, 237] width 40 height 6
click at [569, 250] on button "Update" at bounding box center [567, 249] width 24 height 9
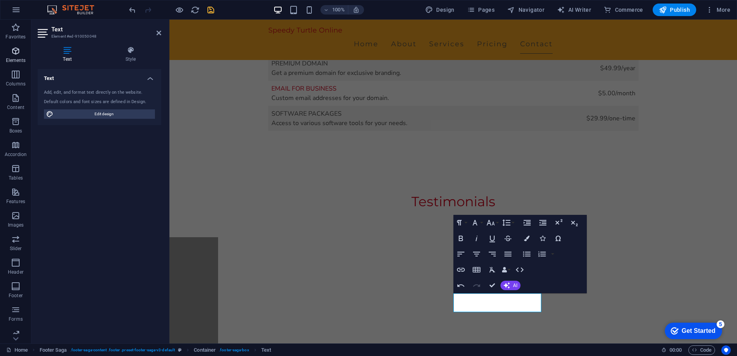
click at [16, 56] on span "Elements" at bounding box center [15, 55] width 31 height 19
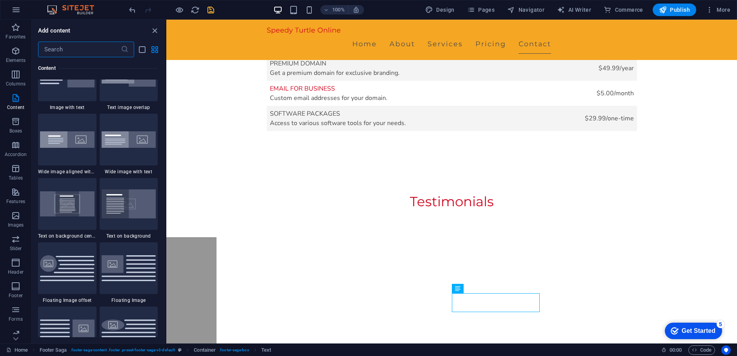
scroll to position [1535, 0]
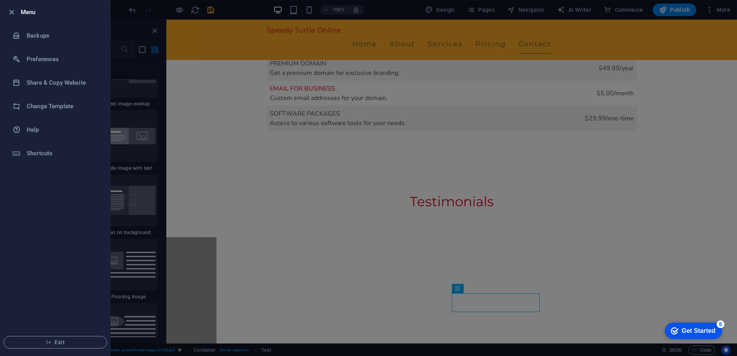
click at [14, 9] on icon "button" at bounding box center [11, 12] width 9 height 9
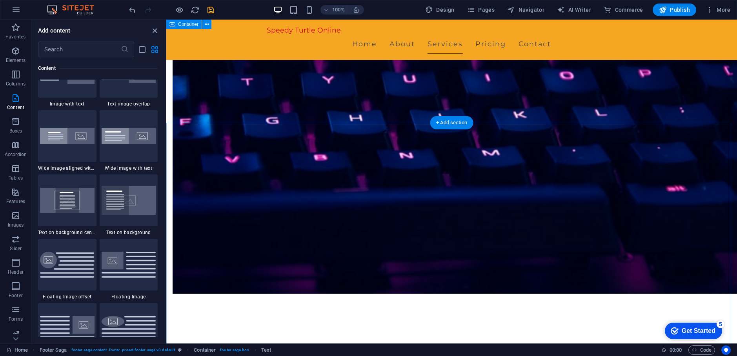
scroll to position [464, 0]
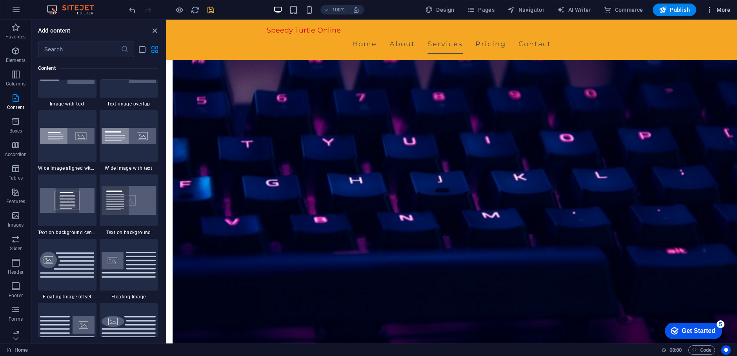
click at [0, 0] on span "More" at bounding box center [0, 0] width 0 height 0
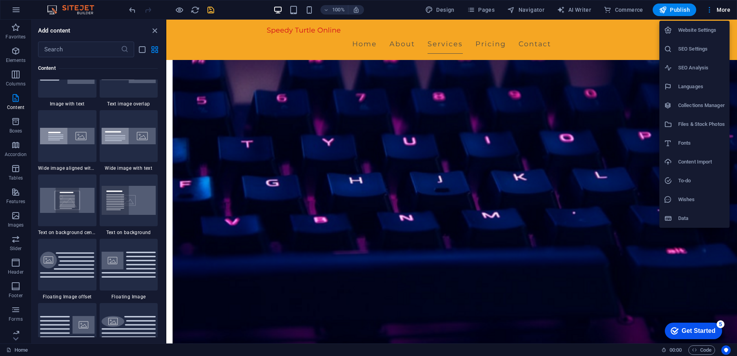
click at [701, 266] on div at bounding box center [368, 178] width 737 height 356
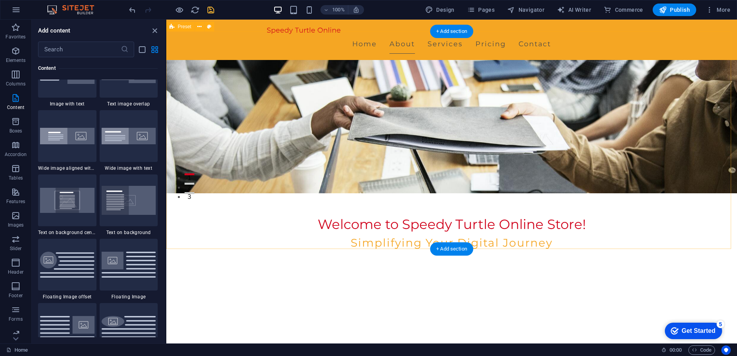
scroll to position [0, 0]
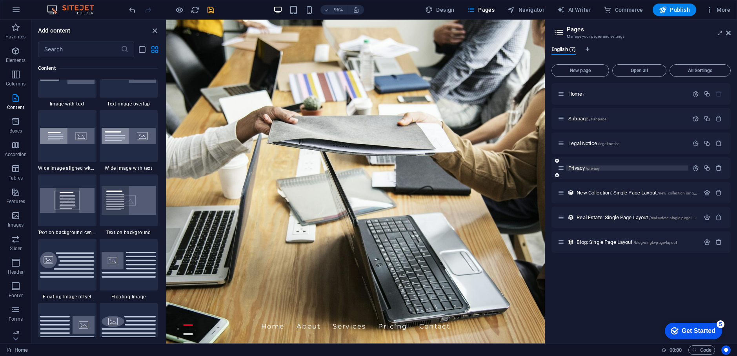
click at [611, 169] on p "Privacy /privacy" at bounding box center [627, 168] width 118 height 5
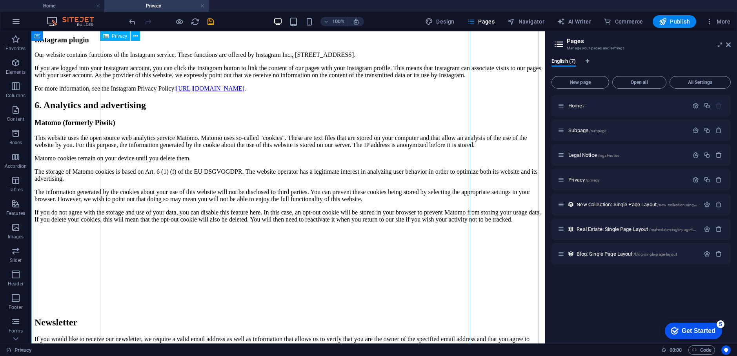
scroll to position [1216, 0]
click at [688, 44] on h2 "Pages" at bounding box center [649, 41] width 164 height 7
click at [728, 47] on icon at bounding box center [728, 45] width 5 height 6
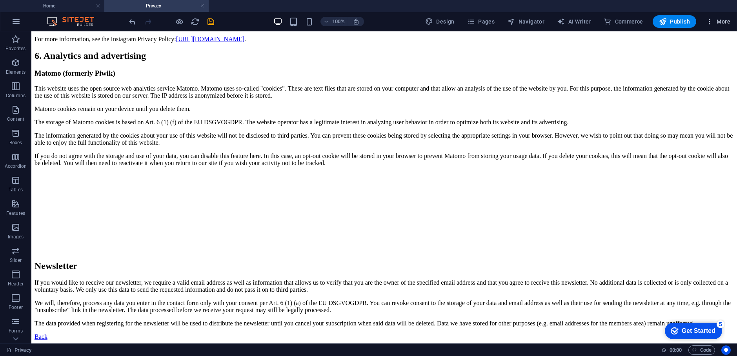
click at [720, 19] on span "More" at bounding box center [718, 22] width 25 height 8
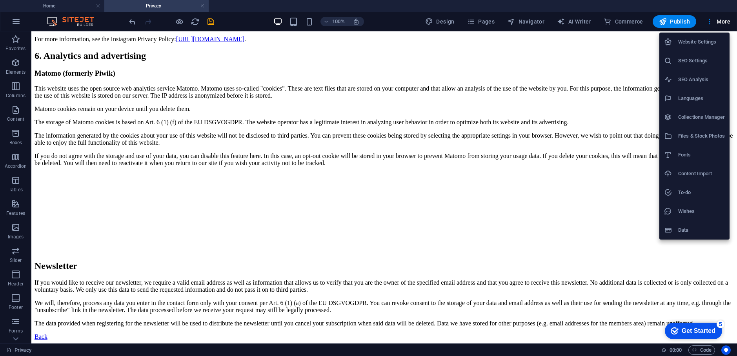
click at [694, 42] on h6 "Website Settings" at bounding box center [701, 41] width 47 height 9
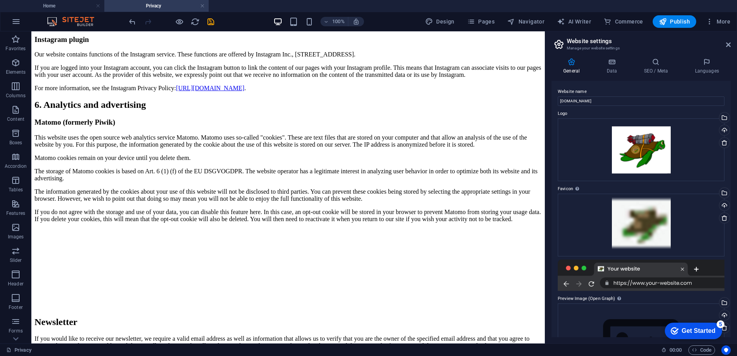
click at [679, 43] on h2 "Website settings" at bounding box center [649, 41] width 164 height 7
click at [612, 67] on h4 "Data" at bounding box center [613, 66] width 37 height 16
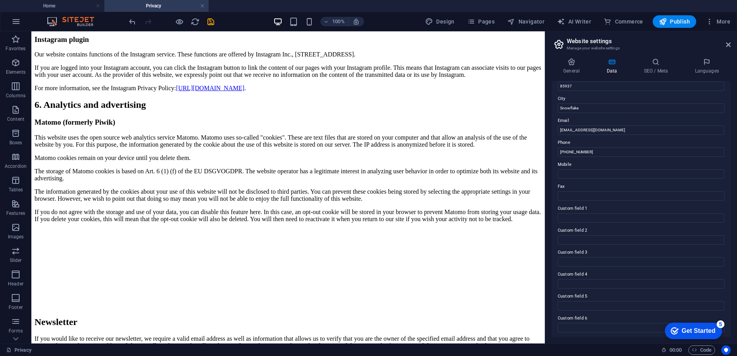
scroll to position [120, 0]
click at [657, 70] on h4 "SEO / Meta" at bounding box center [657, 66] width 51 height 16
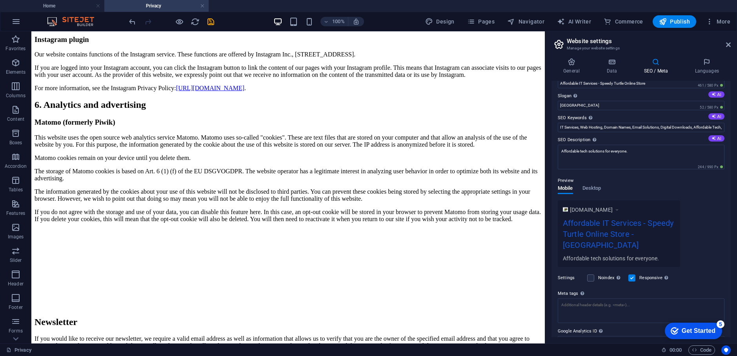
scroll to position [0, 0]
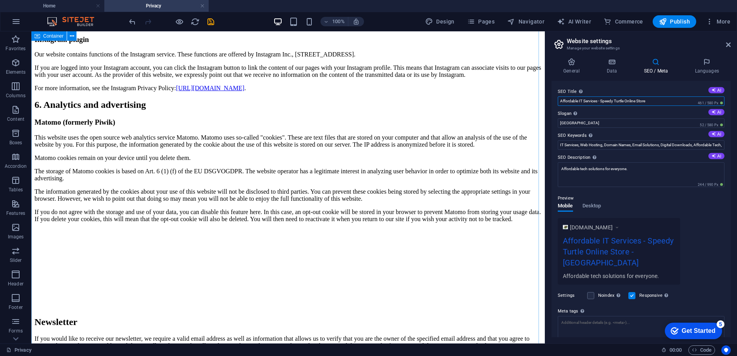
drag, startPoint x: 685, startPoint y: 131, endPoint x: 528, endPoint y: 103, distance: 159.7
click at [619, 104] on input "Affordable IT Services - Speedy Turtle Online Store" at bounding box center [641, 100] width 167 height 9
click at [563, 124] on input "[GEOGRAPHIC_DATA]" at bounding box center [641, 122] width 167 height 9
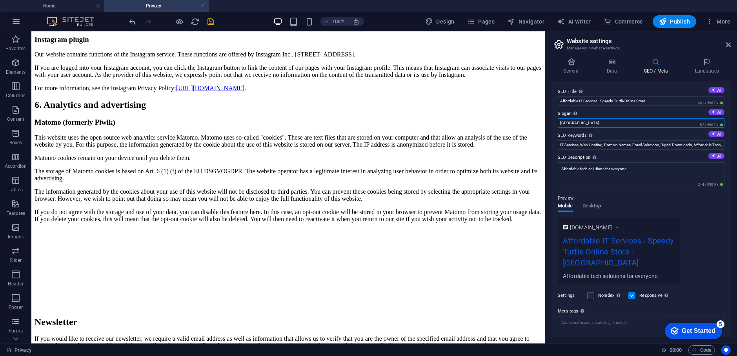
click at [563, 124] on input "[GEOGRAPHIC_DATA]" at bounding box center [641, 122] width 167 height 9
paste input "Affordable IT Services - Speedy Turtle Online Store"
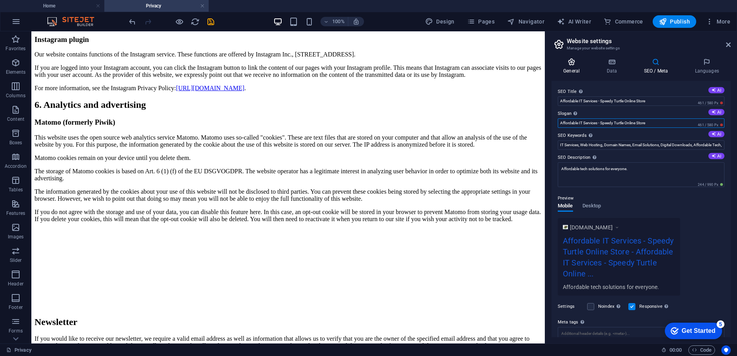
type input "Affordable IT Services - Speedy Turtle Online Store"
click at [571, 64] on icon at bounding box center [571, 62] width 40 height 8
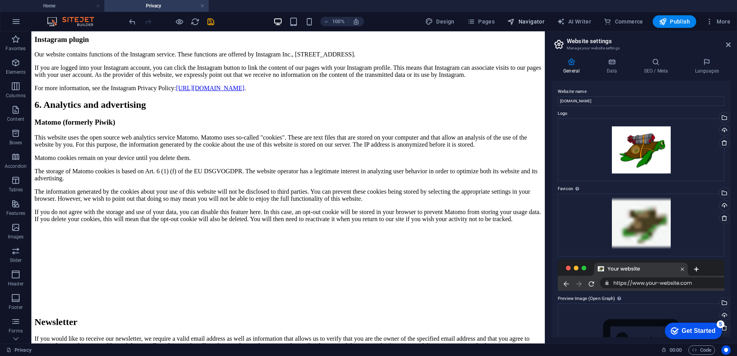
click at [534, 23] on span "Navigator" at bounding box center [525, 22] width 37 height 8
select select "17044290-en"
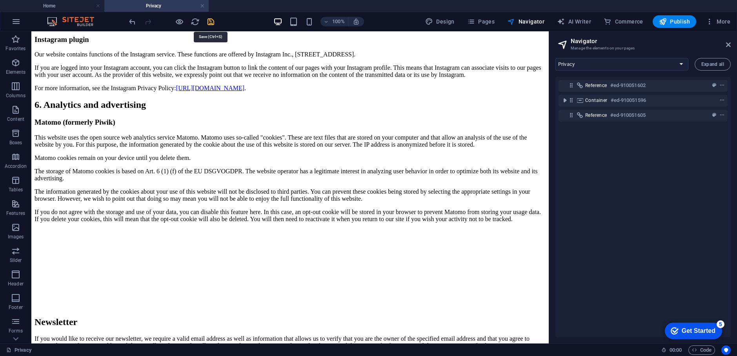
click at [214, 24] on icon "save" at bounding box center [210, 21] width 9 height 9
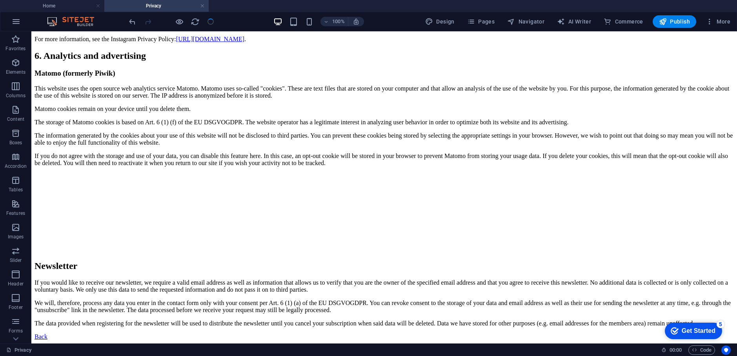
click at [44, 5] on ul "Home Privacy" at bounding box center [368, 6] width 737 height 12
click at [46, 5] on h4 "Home" at bounding box center [52, 6] width 104 height 9
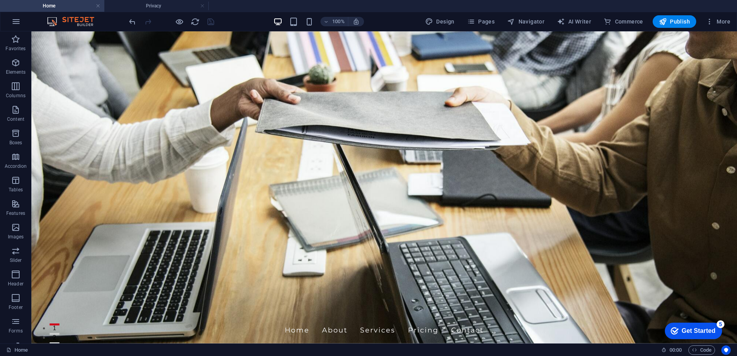
click at [691, 336] on div "checkmark Get Started 5" at bounding box center [693, 331] width 57 height 16
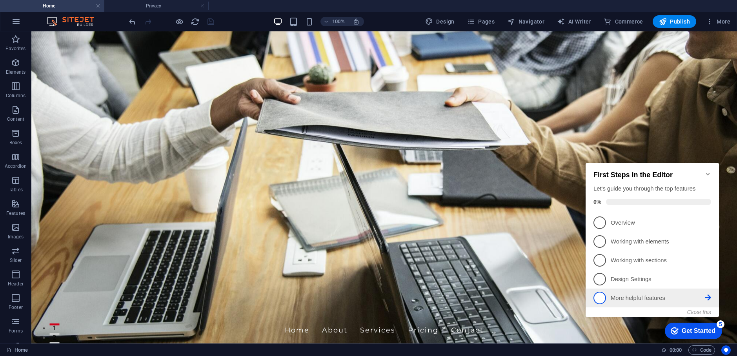
click at [666, 297] on p "More helpful features - incomplete" at bounding box center [658, 298] width 94 height 8
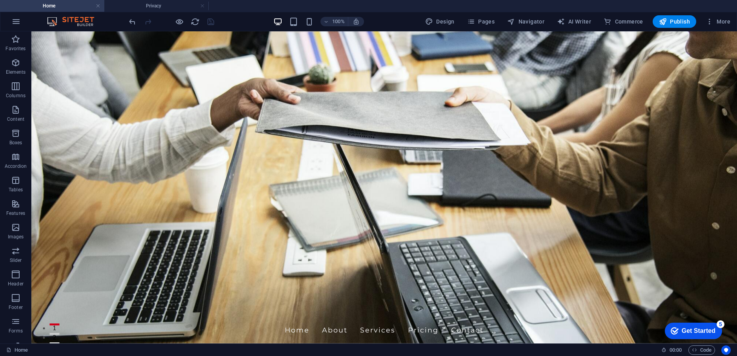
click at [685, 334] on div "Get Started" at bounding box center [699, 331] width 34 height 7
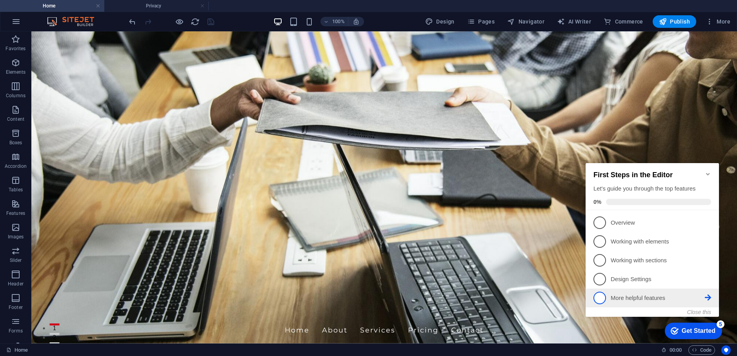
click at [710, 297] on icon at bounding box center [708, 298] width 6 height 6
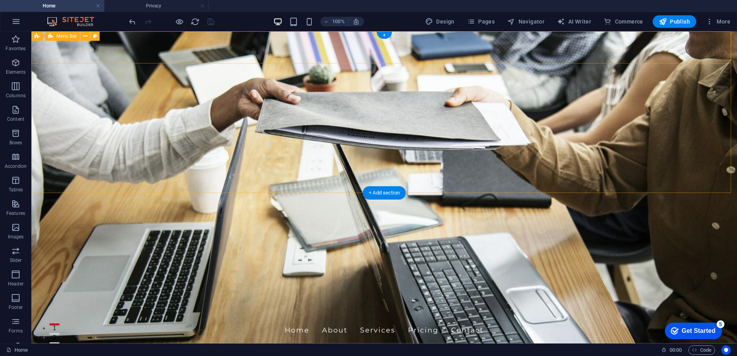
click at [180, 306] on div "Speedy Turtle Online Home About Services Pricing Contact" at bounding box center [384, 326] width 706 height 40
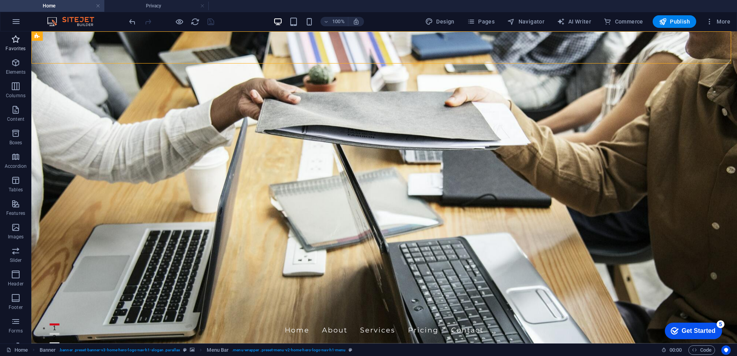
click at [13, 40] on icon "button" at bounding box center [15, 39] width 9 height 9
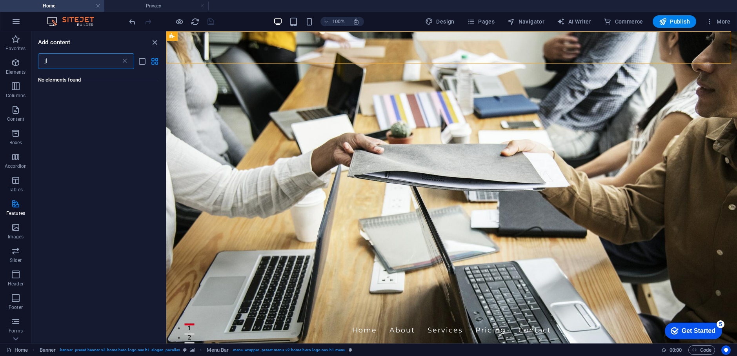
type input "j"
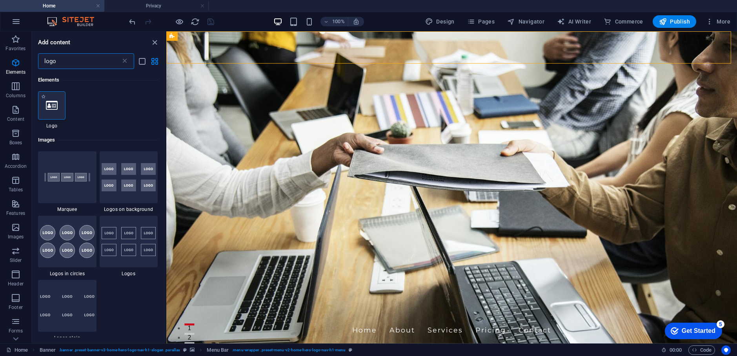
type input "logo"
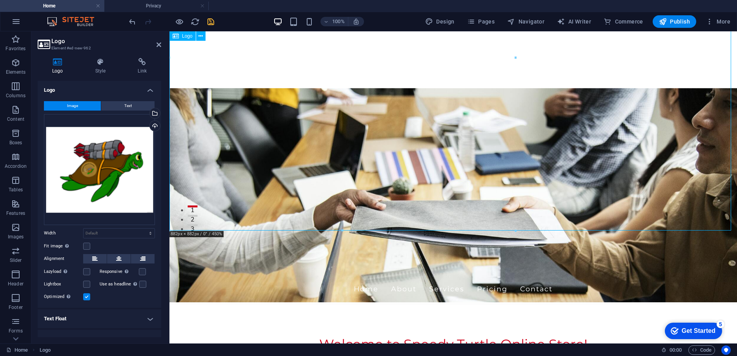
scroll to position [118, 0]
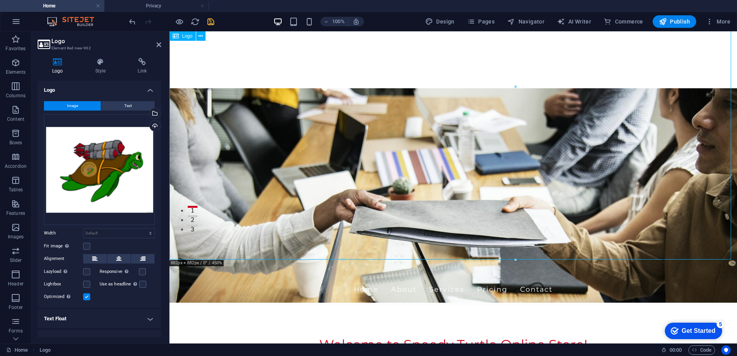
click at [201, 36] on icon at bounding box center [200, 36] width 4 height 8
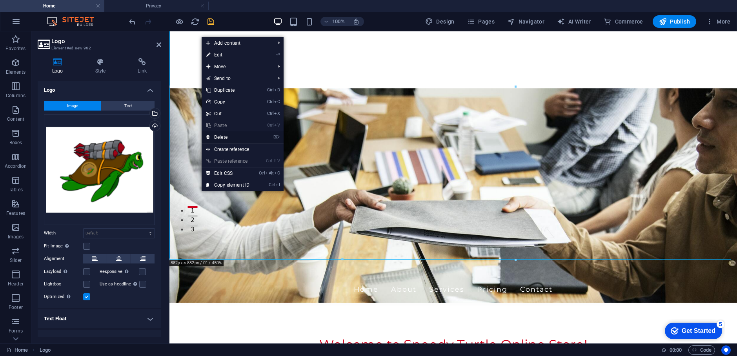
click at [227, 136] on link "⌦ Delete" at bounding box center [228, 137] width 53 height 12
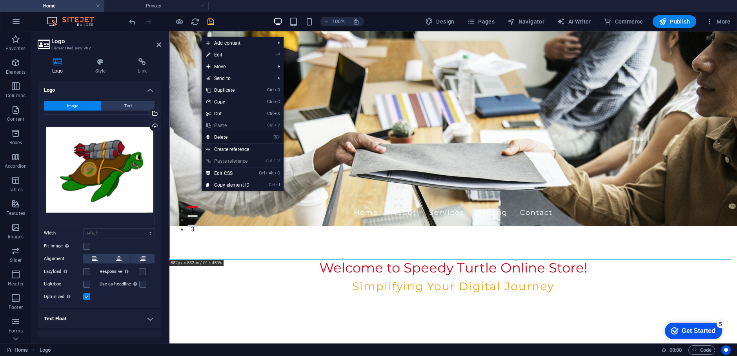
scroll to position [0, 0]
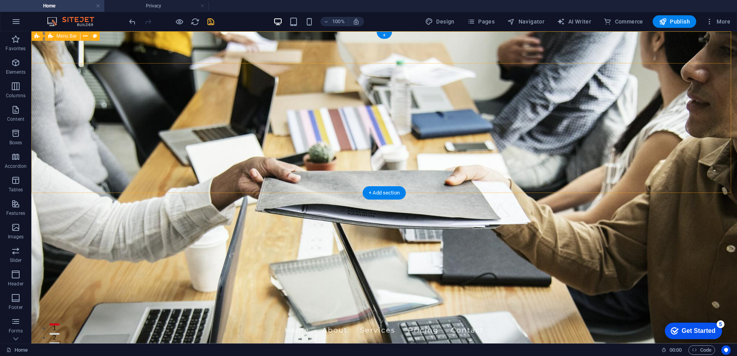
click at [158, 306] on div "Speedy Turtle Online Home About Services Pricing Contact" at bounding box center [384, 326] width 706 height 40
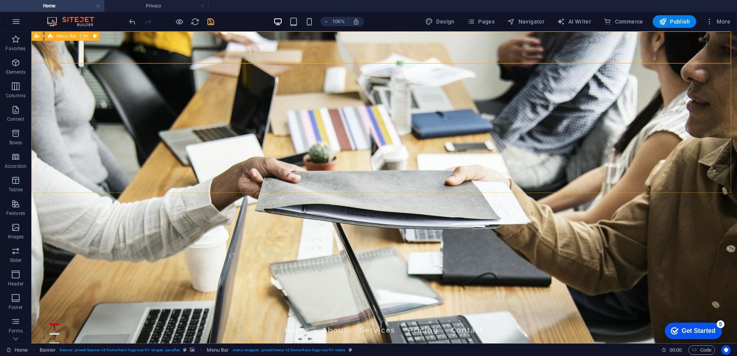
click at [88, 37] on button at bounding box center [84, 35] width 9 height 9
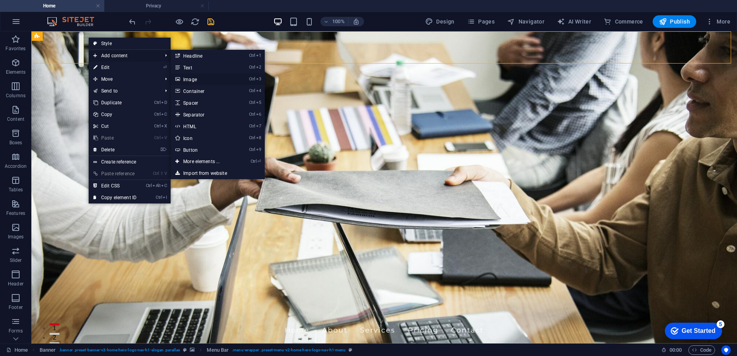
click at [187, 81] on link "Ctrl 3 Image" at bounding box center [203, 79] width 65 height 12
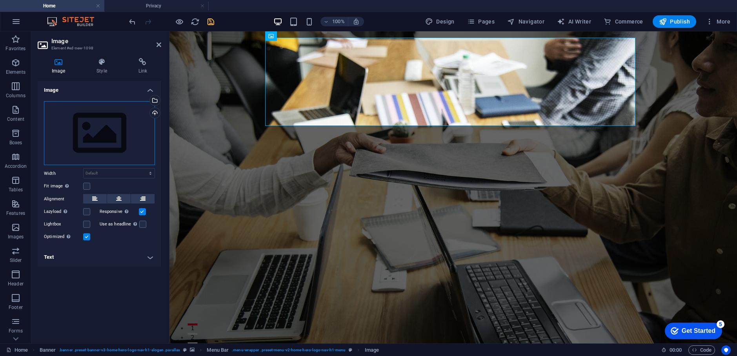
click at [138, 129] on div "Drag files here, click to choose files or select files from Files or our free s…" at bounding box center [99, 133] width 111 height 64
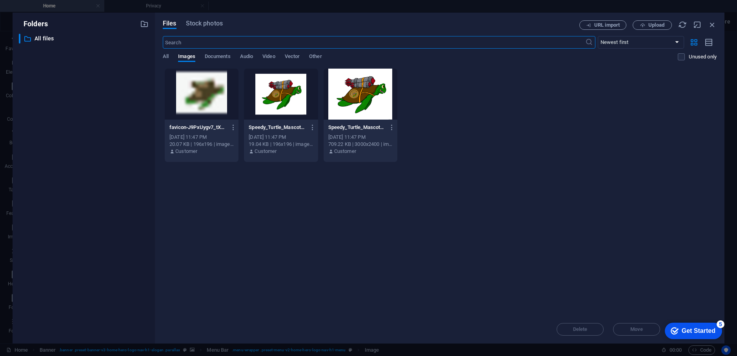
click at [274, 98] on div at bounding box center [281, 94] width 74 height 51
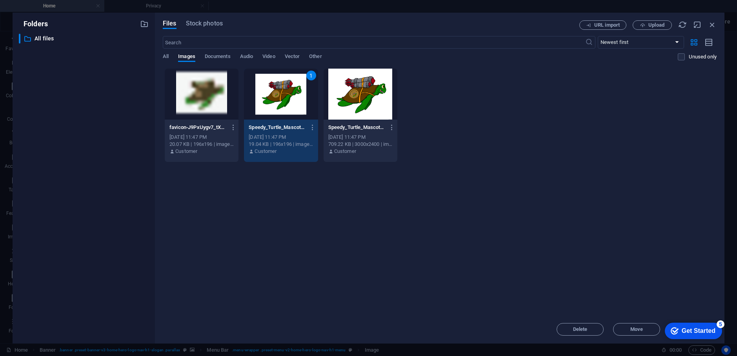
click at [276, 98] on div "1" at bounding box center [281, 94] width 74 height 51
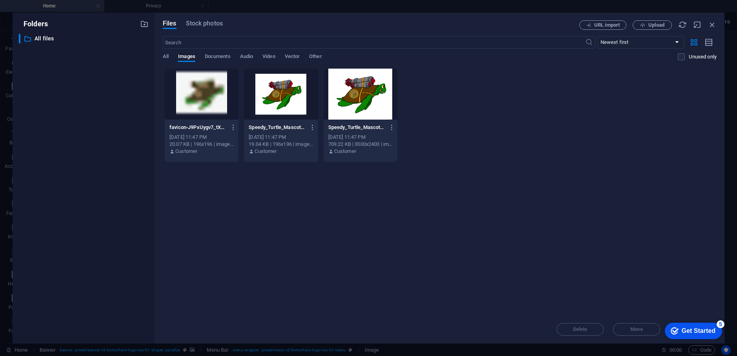
click at [276, 98] on div at bounding box center [281, 94] width 74 height 51
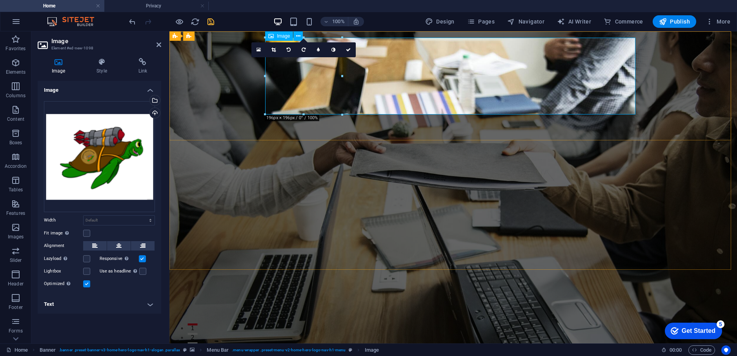
drag, startPoint x: 510, startPoint y: 108, endPoint x: 302, endPoint y: 79, distance: 210.3
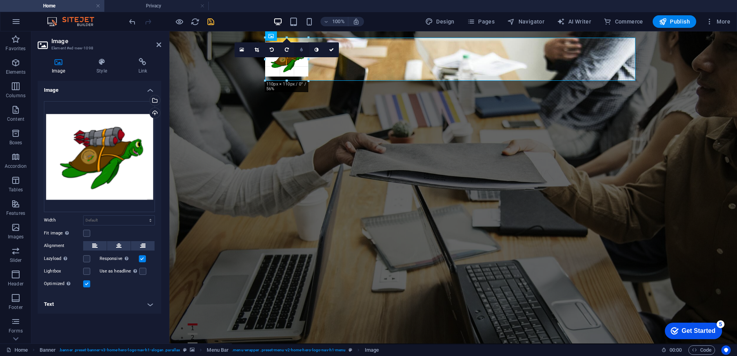
type input "110"
select select "px"
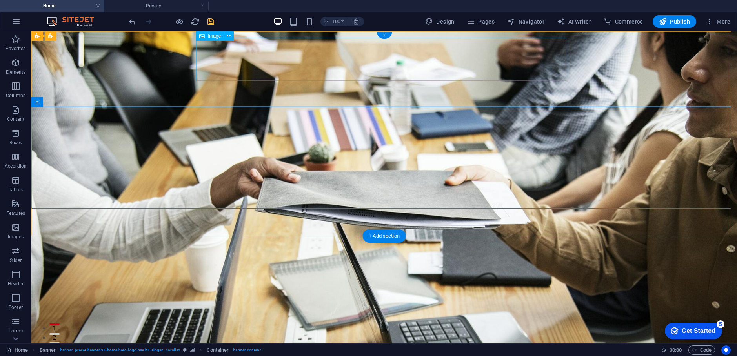
click at [234, 323] on figure at bounding box center [384, 344] width 370 height 43
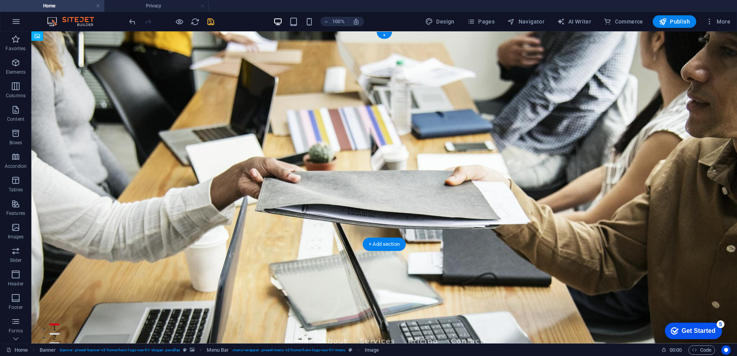
drag, startPoint x: 226, startPoint y: 63, endPoint x: 220, endPoint y: 81, distance: 18.9
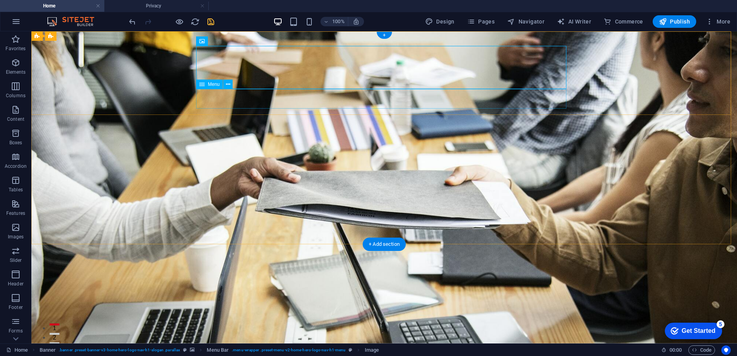
click at [268, 344] on nav "Home About Services Pricing Contact" at bounding box center [384, 354] width 370 height 20
click at [242, 336] on div "Speedy Turtle Online" at bounding box center [384, 340] width 370 height 8
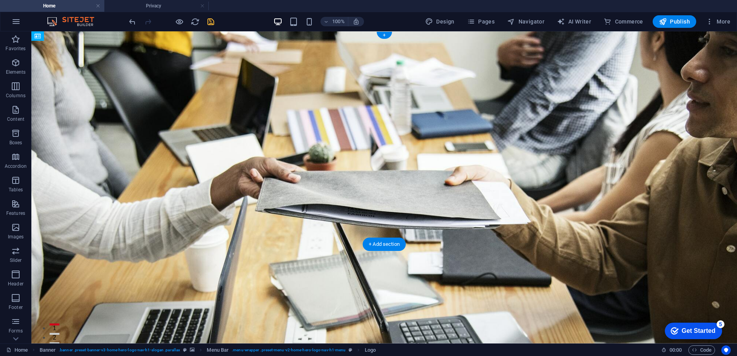
drag, startPoint x: 242, startPoint y: 40, endPoint x: 250, endPoint y: 62, distance: 22.8
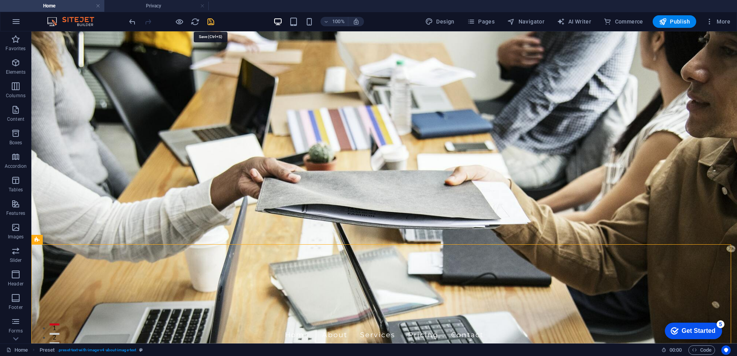
click at [207, 24] on icon "save" at bounding box center [210, 21] width 9 height 9
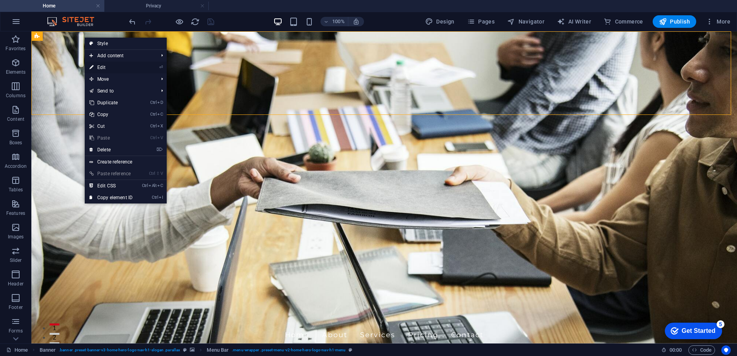
click at [108, 66] on link "⏎ Edit" at bounding box center [111, 68] width 53 height 12
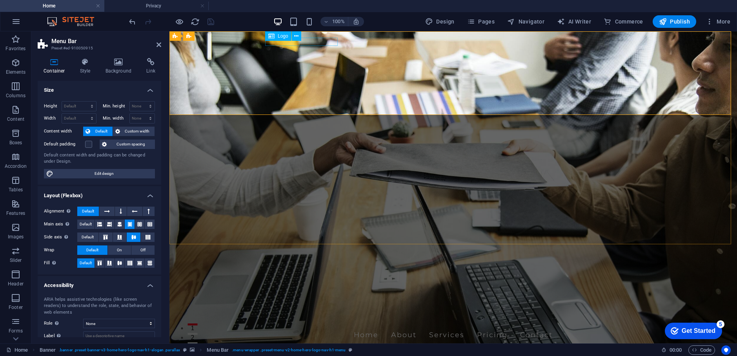
click at [333, 345] on div "Speedy Turtle Online" at bounding box center [453, 349] width 370 height 8
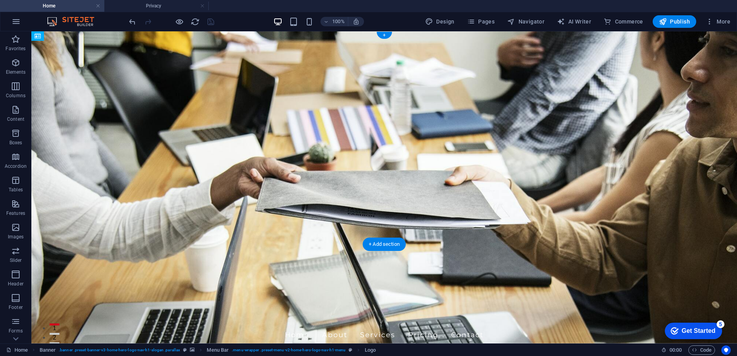
drag, startPoint x: 195, startPoint y: 40, endPoint x: 493, endPoint y: 58, distance: 298.2
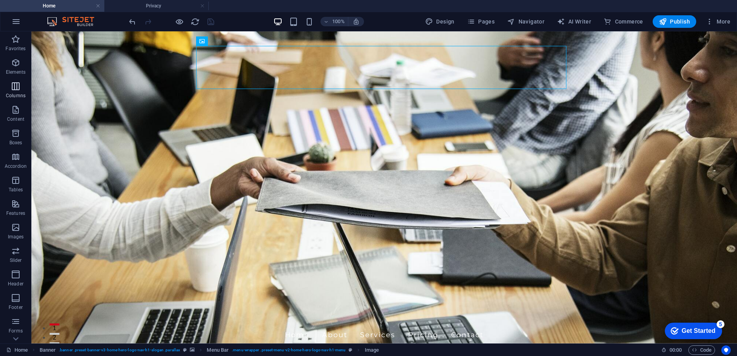
click at [14, 89] on icon "button" at bounding box center [15, 86] width 9 height 9
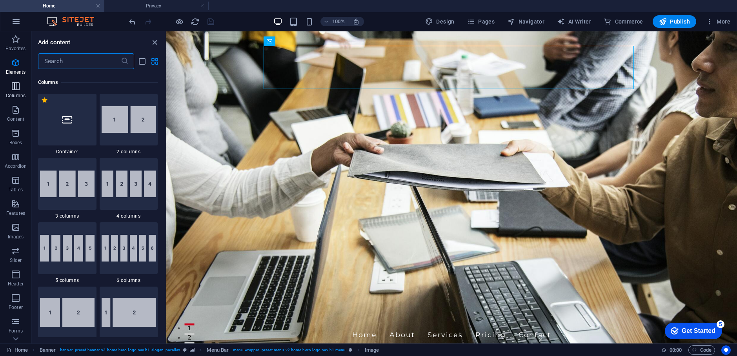
scroll to position [388, 0]
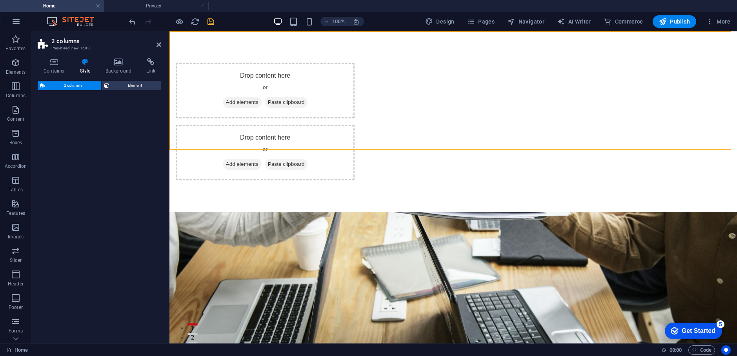
select select "rem"
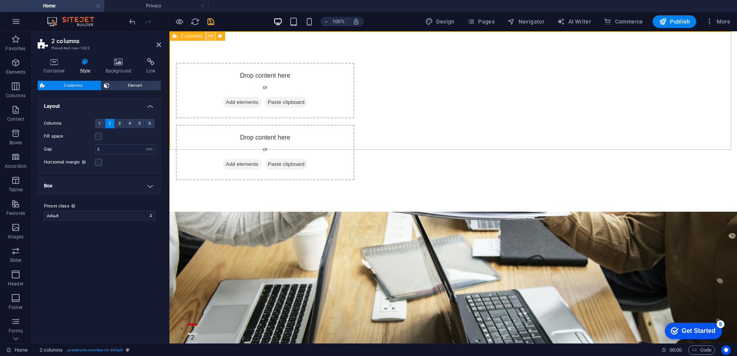
click at [210, 36] on icon at bounding box center [210, 36] width 4 height 8
click at [207, 36] on button at bounding box center [210, 35] width 9 height 9
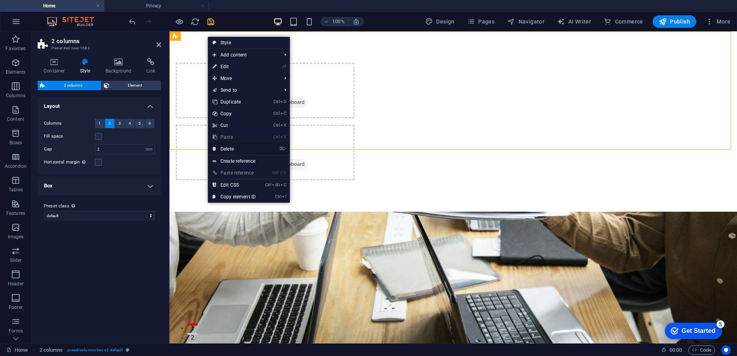
click at [236, 147] on link "⌦ Delete" at bounding box center [234, 149] width 53 height 12
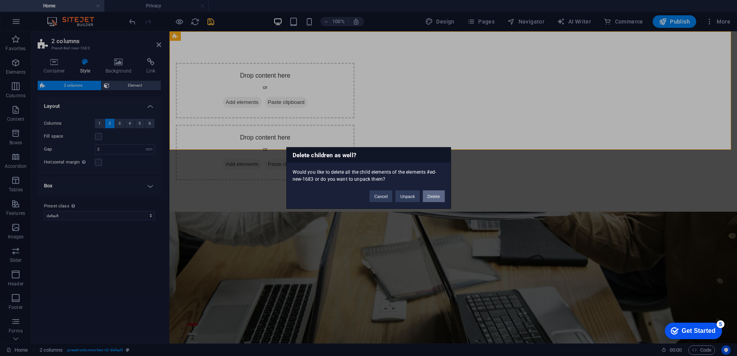
click at [435, 195] on button "Delete" at bounding box center [434, 197] width 22 height 12
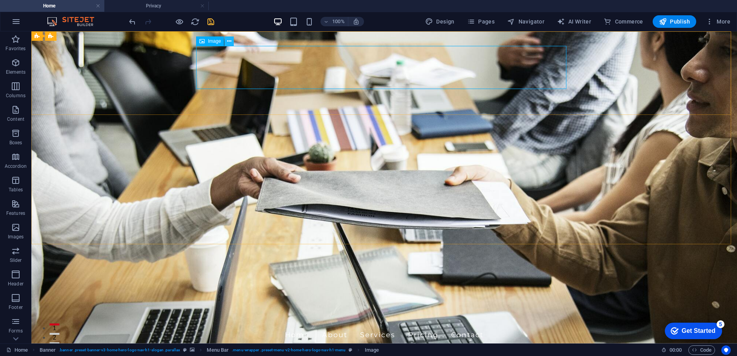
click at [229, 43] on icon at bounding box center [229, 41] width 4 height 8
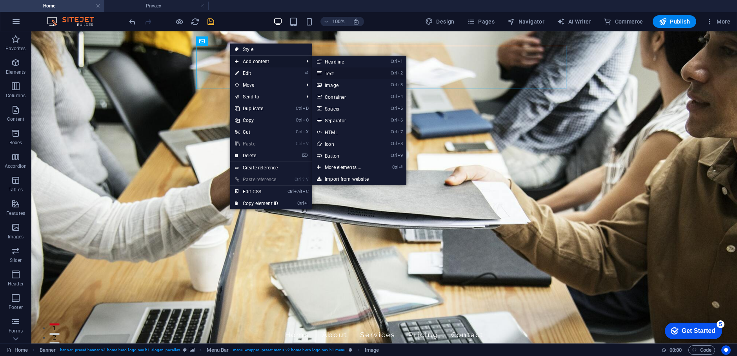
click at [338, 75] on link "Ctrl 2 Text" at bounding box center [344, 73] width 65 height 12
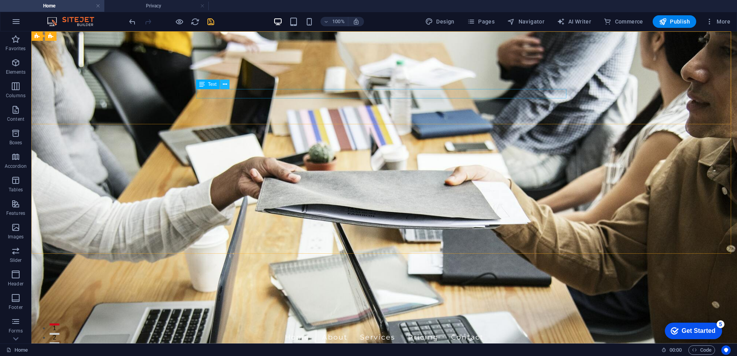
click at [224, 86] on icon at bounding box center [225, 84] width 4 height 8
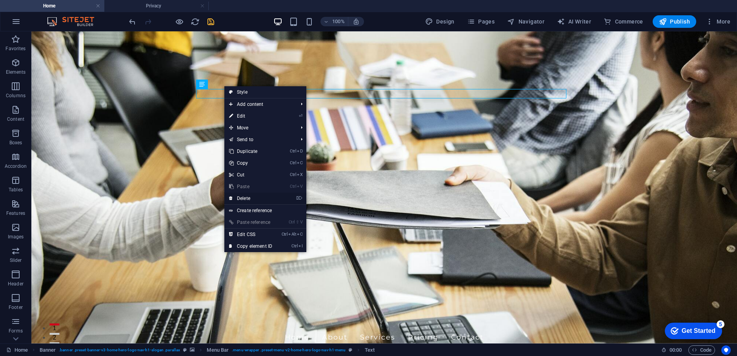
click at [251, 197] on link "⌦ Delete" at bounding box center [250, 199] width 53 height 12
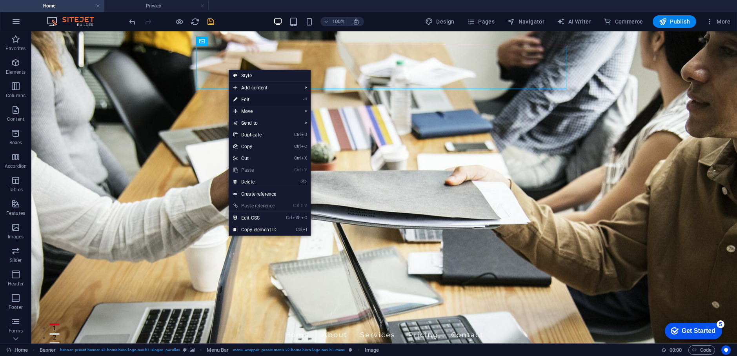
click at [266, 97] on link "⏎ Edit" at bounding box center [255, 100] width 53 height 12
select select "px"
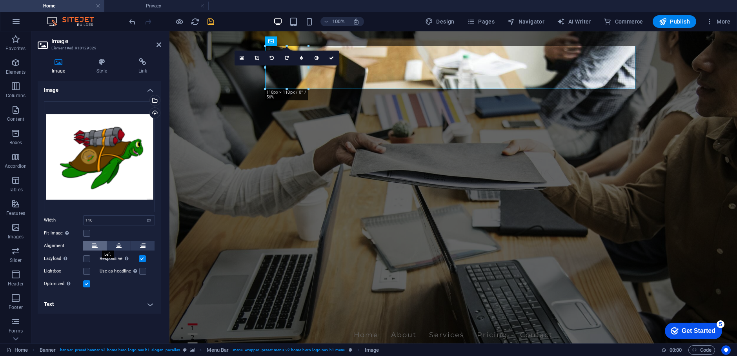
click at [91, 245] on button at bounding box center [95, 245] width 24 height 9
click at [87, 271] on label at bounding box center [86, 271] width 7 height 7
click at [0, 0] on input "Lightbox" at bounding box center [0, 0] width 0 height 0
click at [151, 306] on h4 "Text" at bounding box center [100, 304] width 124 height 19
click at [123, 317] on input "Alternative text The alternative text is used by devices that cannot display im…" at bounding box center [119, 319] width 72 height 9
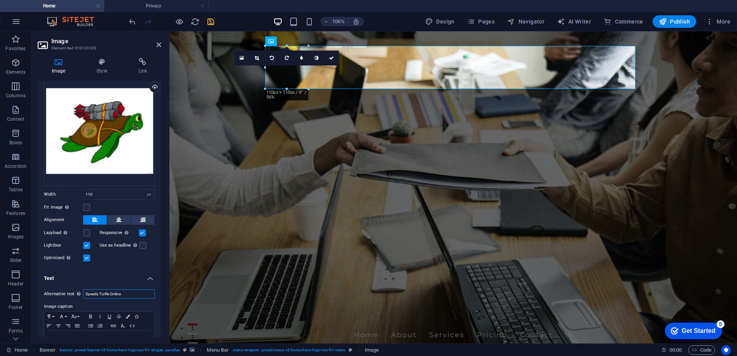
scroll to position [49, 0]
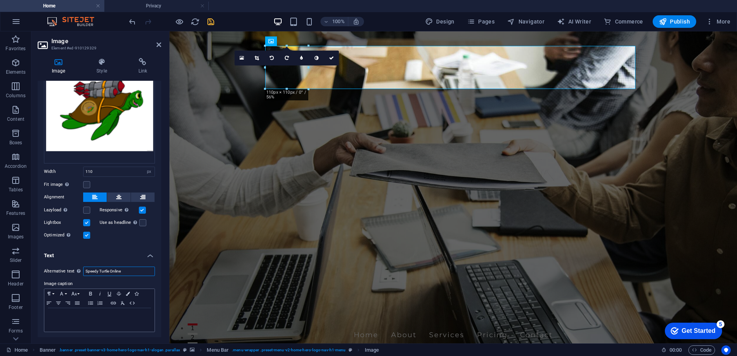
type input "Speedy Turtle Online"
click at [55, 314] on p at bounding box center [99, 315] width 102 height 7
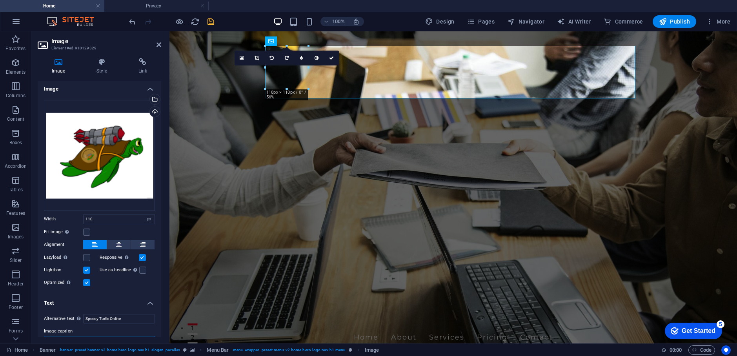
scroll to position [0, 0]
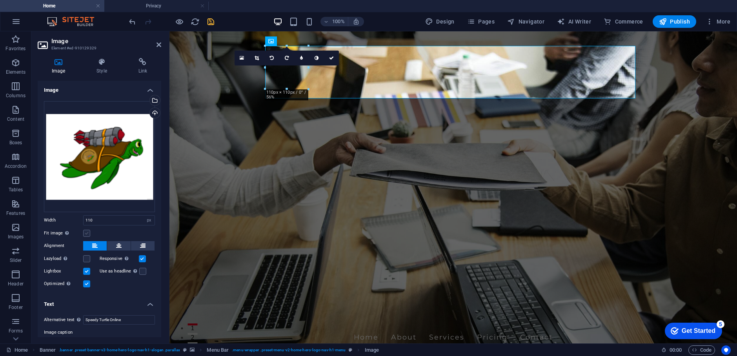
click at [86, 231] on label at bounding box center [86, 233] width 7 height 7
click at [0, 0] on input "Fit image Automatically fit image to a fixed width and height" at bounding box center [0, 0] width 0 height 0
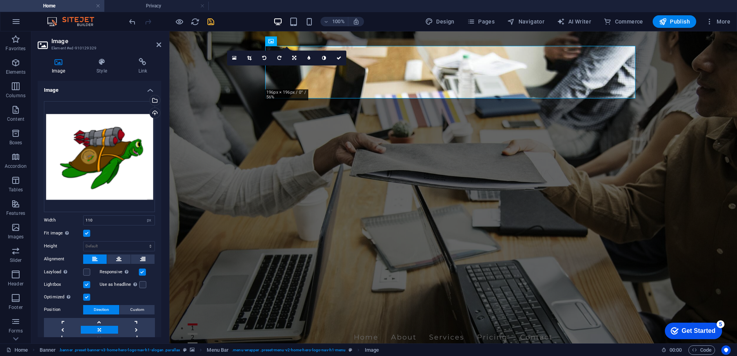
click at [86, 231] on label at bounding box center [86, 233] width 7 height 7
click at [0, 0] on input "Fit image Automatically fit image to a fixed width and height" at bounding box center [0, 0] width 0 height 0
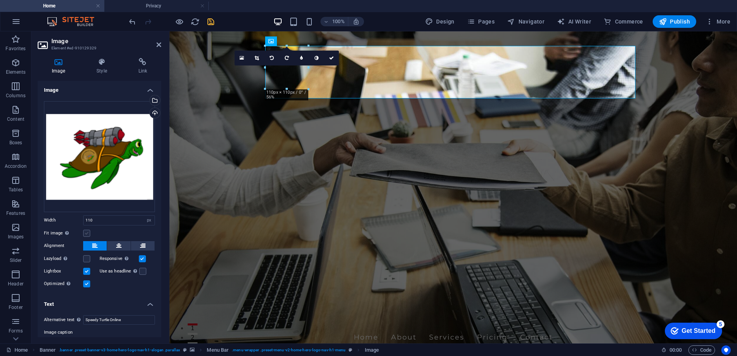
click at [86, 231] on label at bounding box center [86, 233] width 7 height 7
click at [0, 0] on input "Fit image Automatically fit image to a fixed width and height" at bounding box center [0, 0] width 0 height 0
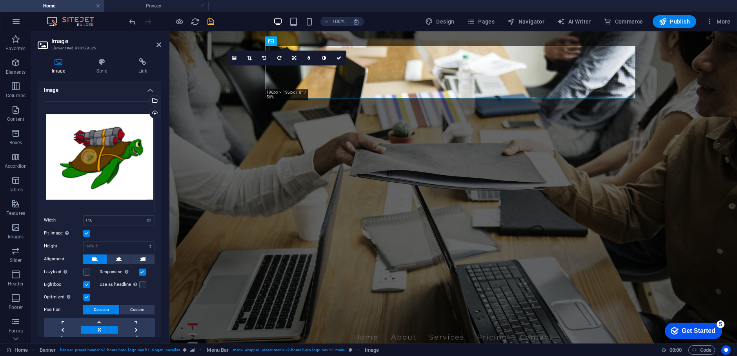
click at [86, 231] on label at bounding box center [86, 233] width 7 height 7
click at [0, 0] on input "Fit image Automatically fit image to a fixed width and height" at bounding box center [0, 0] width 0 height 0
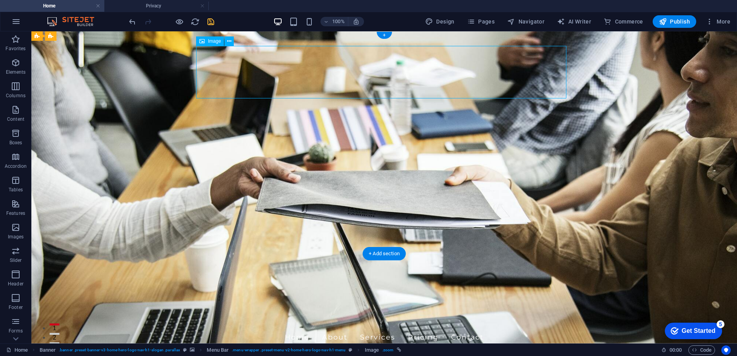
select select "px"
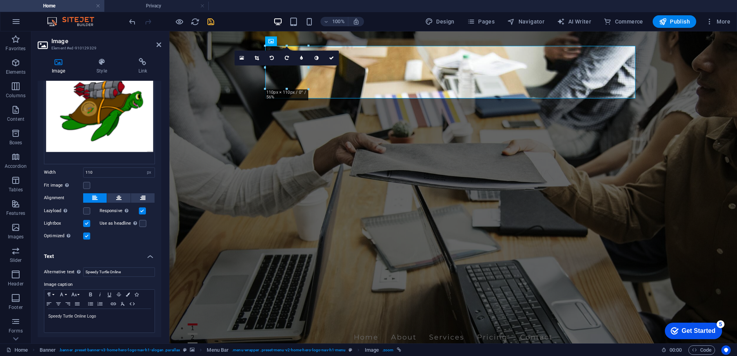
scroll to position [49, 0]
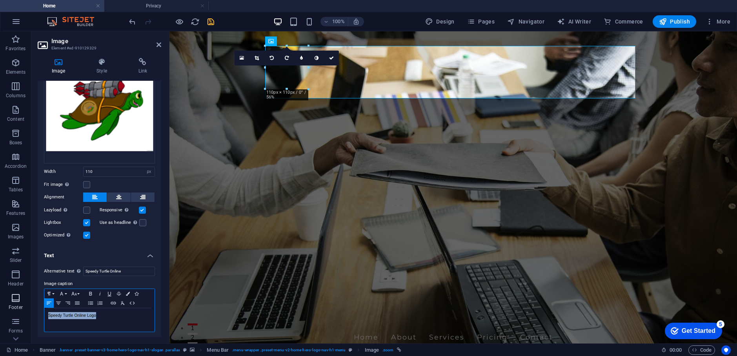
drag, startPoint x: 100, startPoint y: 313, endPoint x: 0, endPoint y: 311, distance: 100.1
click at [15, 356] on html "speedyturtleonline.store Home Privacy Favorites Elements Columns Content Boxes …" at bounding box center [368, 178] width 737 height 356
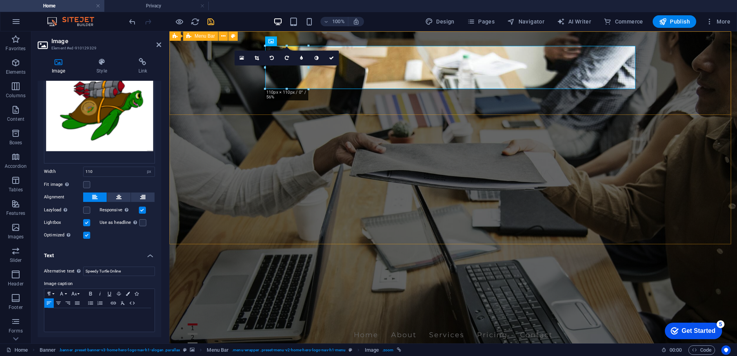
click at [680, 319] on div "Home About Services Pricing Contact Speedy Turtle Online" at bounding box center [453, 361] width 568 height 84
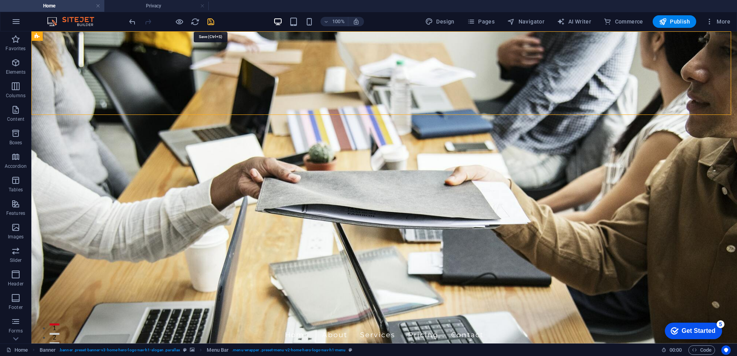
click at [211, 25] on icon "save" at bounding box center [210, 21] width 9 height 9
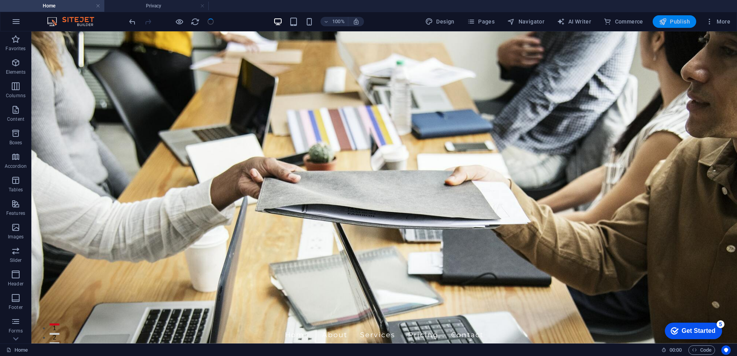
click at [676, 23] on span "Publish" at bounding box center [674, 22] width 31 height 8
